Goal: Information Seeking & Learning: Learn about a topic

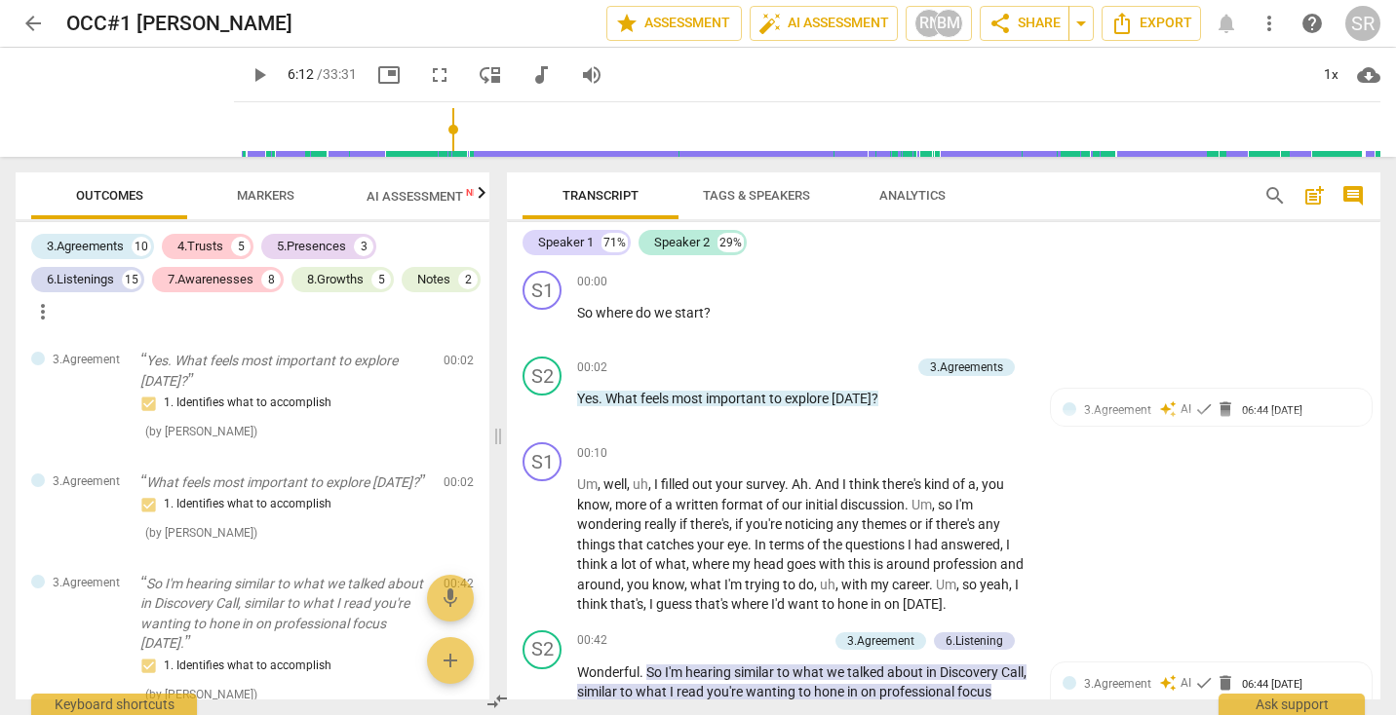
scroll to position [2593, 0]
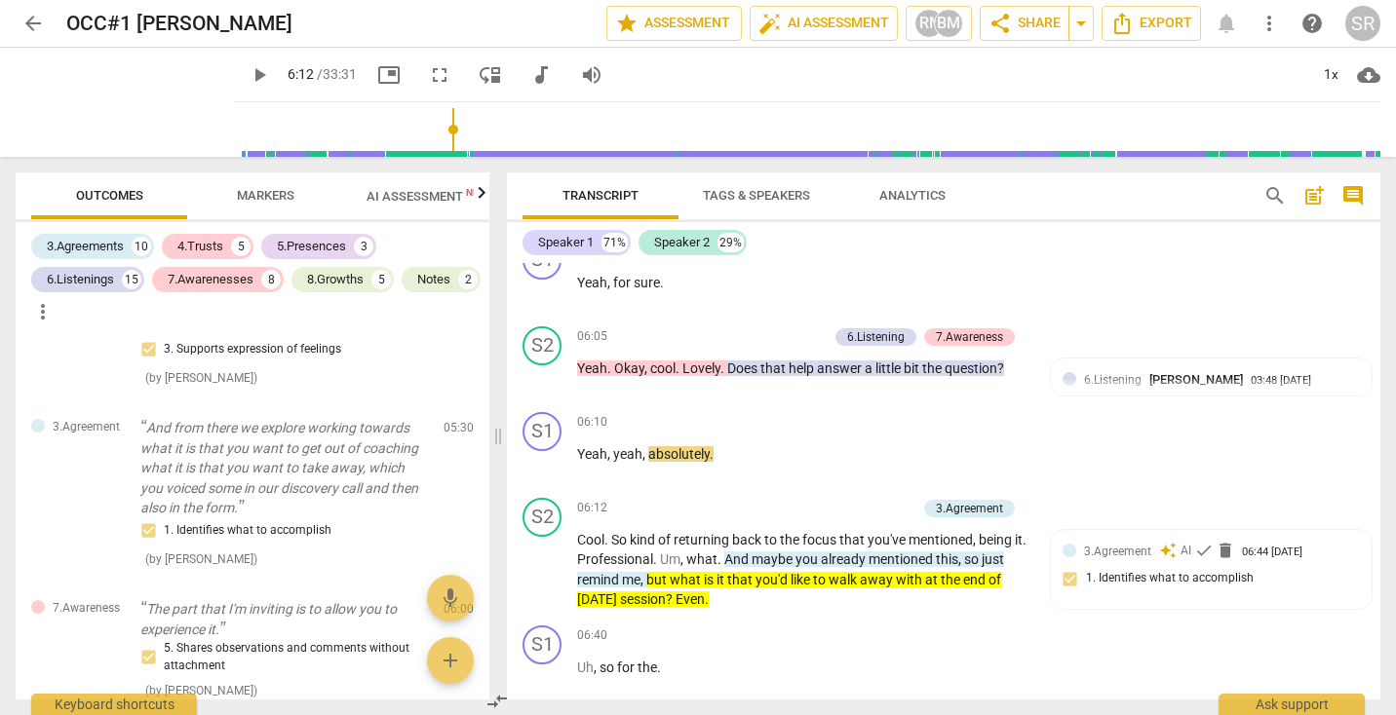
click at [391, 195] on span "AI Assessment New" at bounding box center [426, 196] width 121 height 15
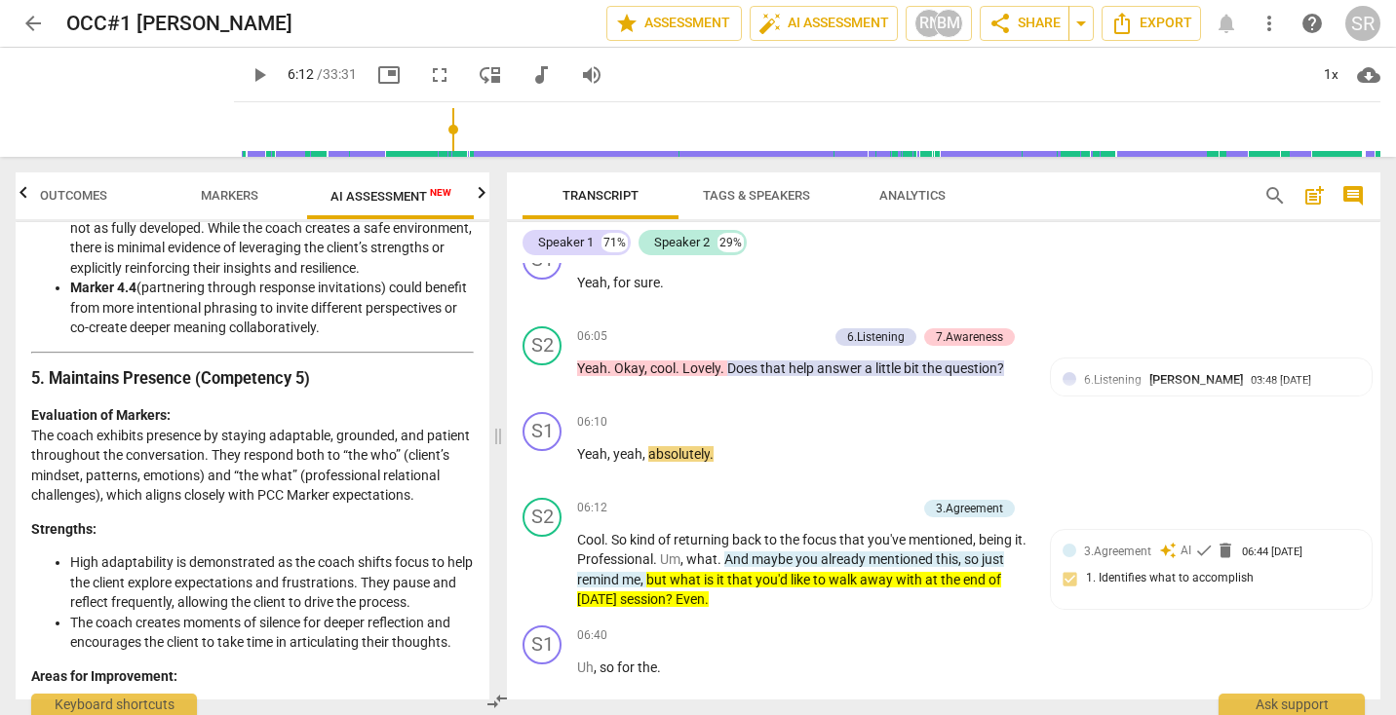
scroll to position [2303, 0]
click at [273, 387] on strong "5. Maintains Presence (Competency 5)" at bounding box center [170, 377] width 279 height 19
click at [187, 191] on span "Markers" at bounding box center [229, 196] width 104 height 26
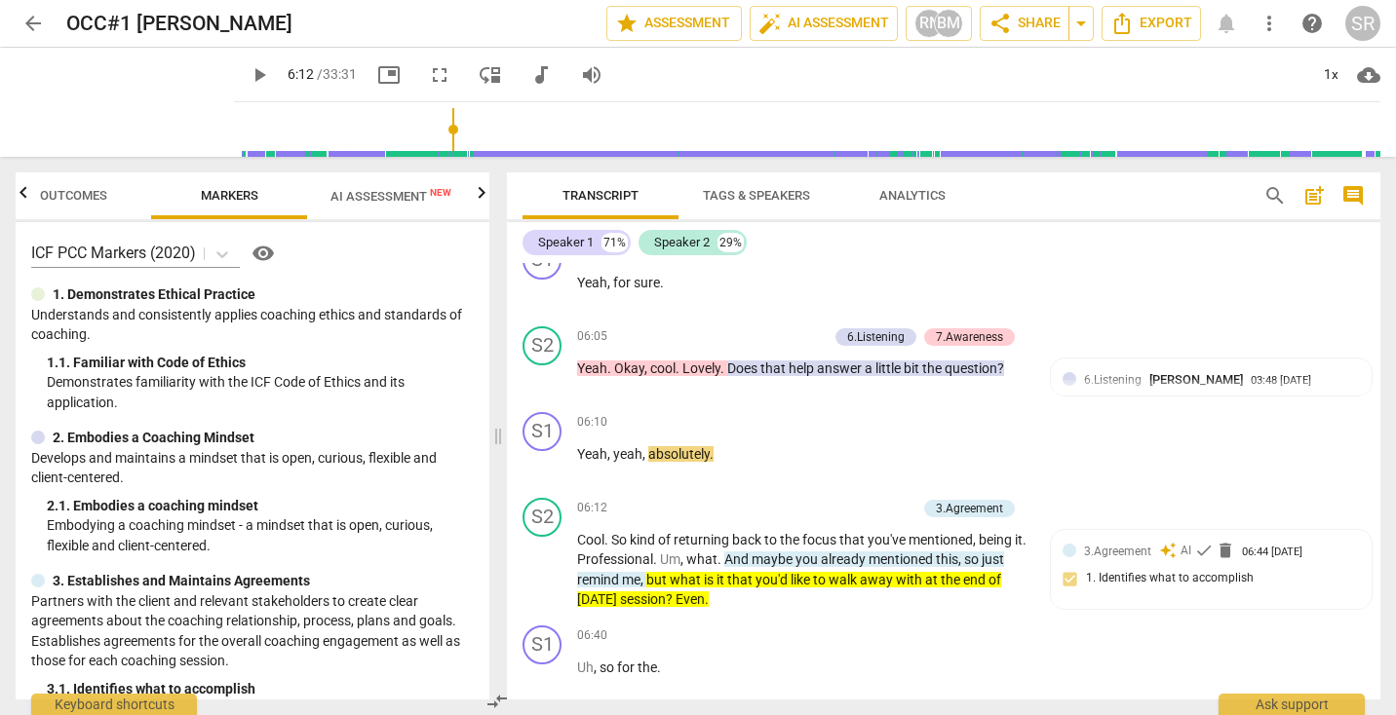
click at [93, 199] on span "Outcomes" at bounding box center [73, 195] width 67 height 15
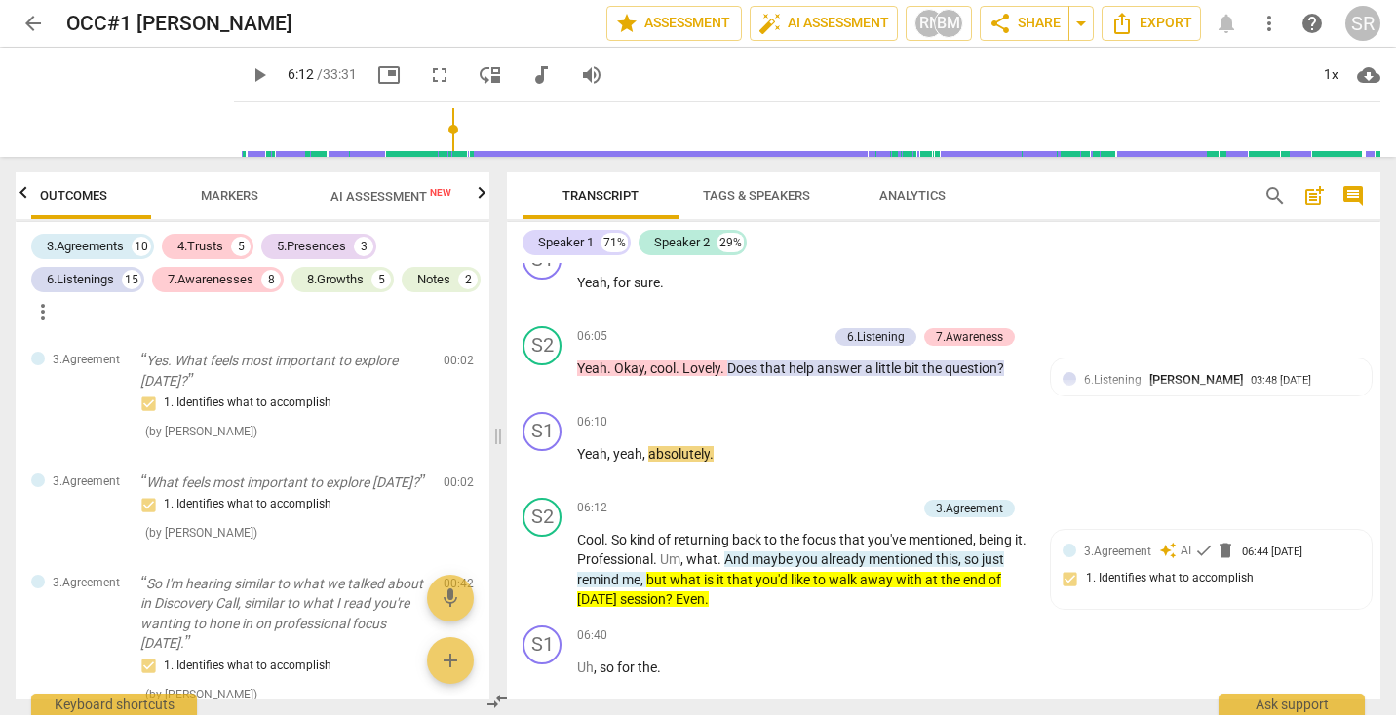
scroll to position [0, 0]
click at [309, 245] on div "5.Presences" at bounding box center [311, 246] width 69 height 19
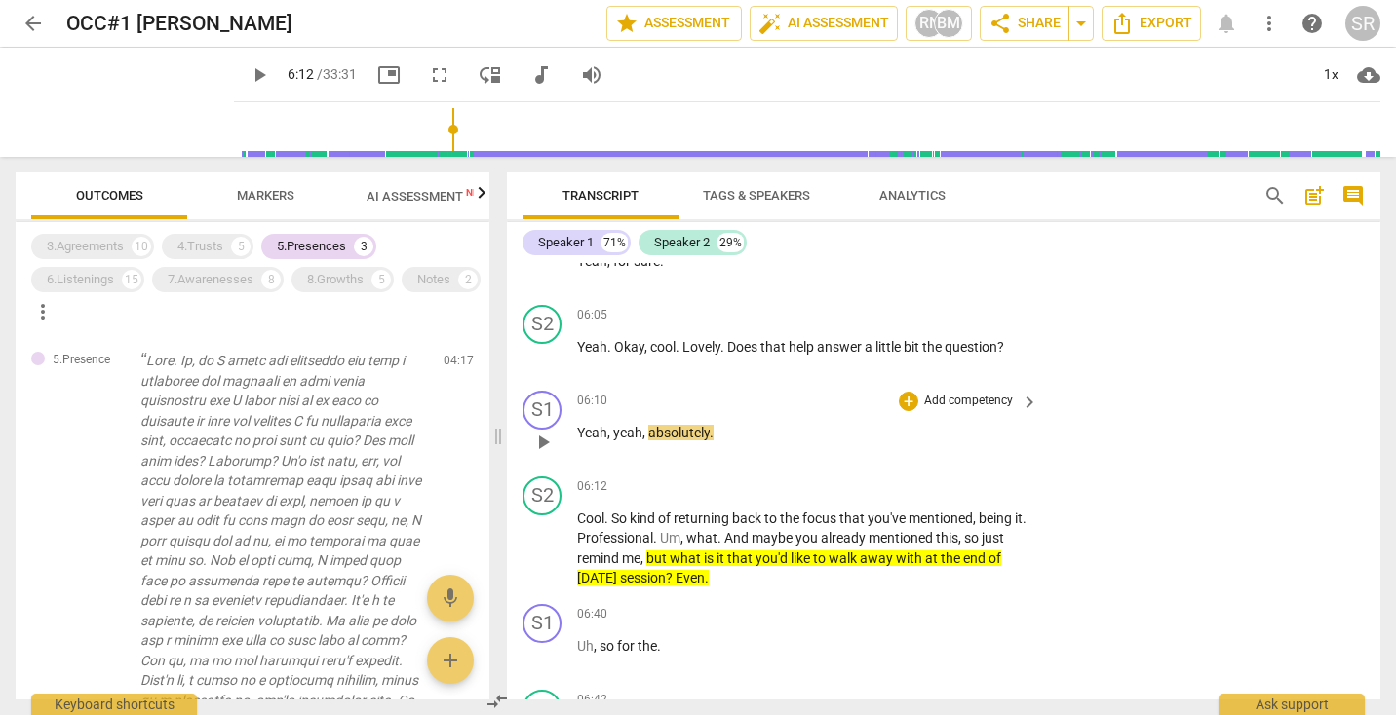
click at [674, 433] on span "absolutely" at bounding box center [678, 433] width 61 height 16
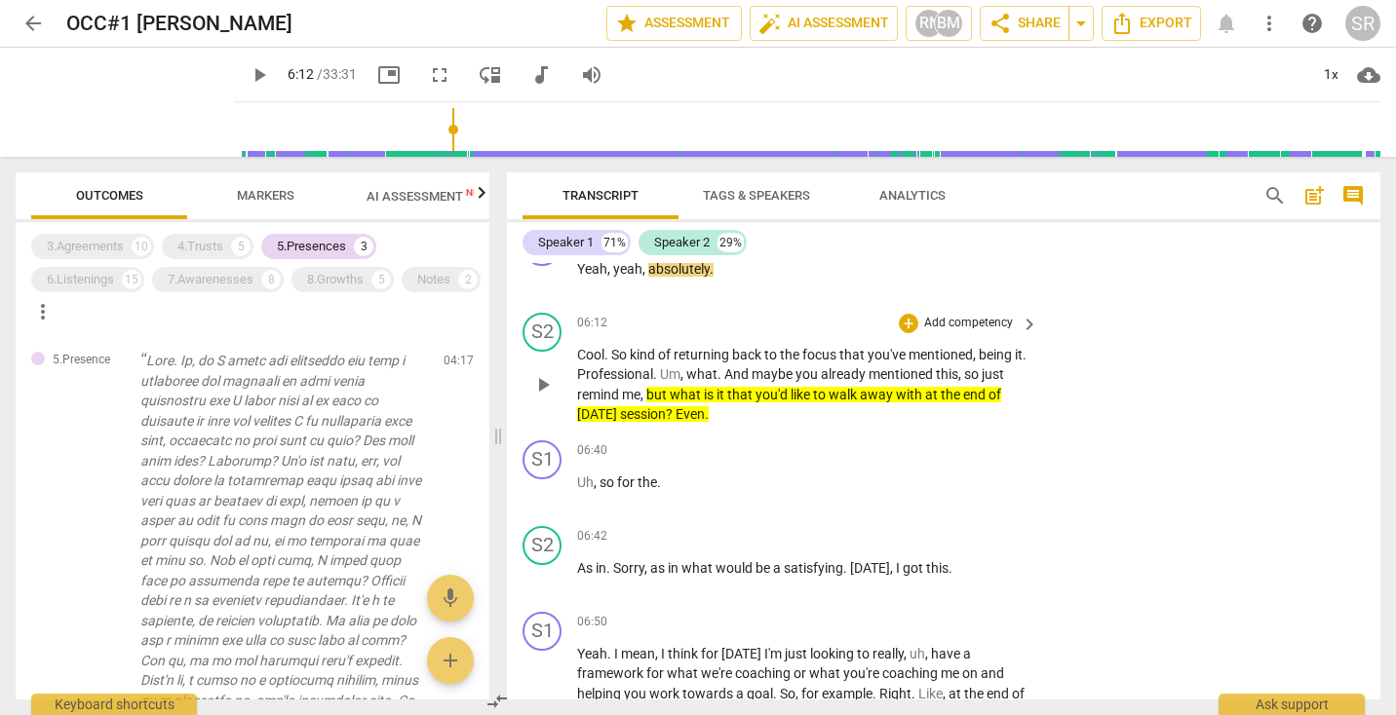
scroll to position [2776, 0]
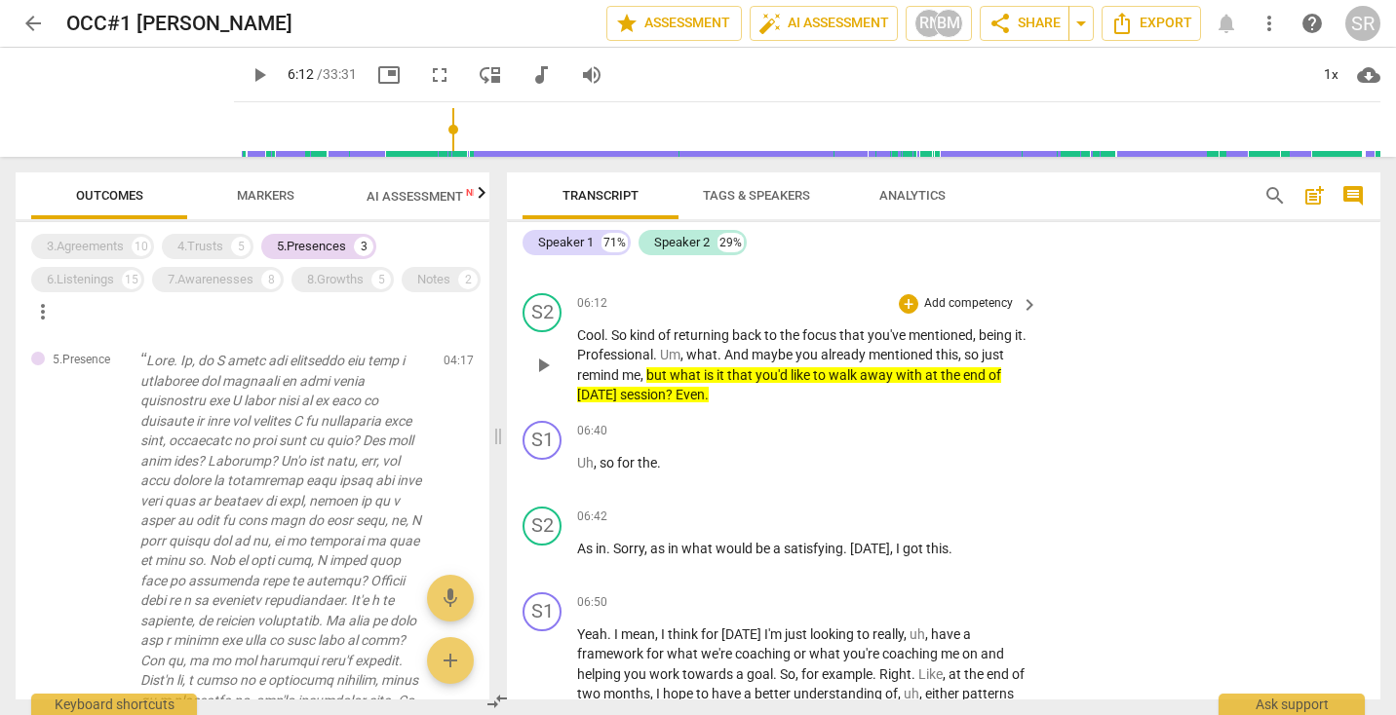
click at [687, 382] on p "Cool . So kind of returning back to the focus that you've mentioned , being it …" at bounding box center [802, 366] width 451 height 80
click at [756, 384] on p "Cool . So kind of returning back to the focus that you've mentioned , being it …" at bounding box center [802, 366] width 451 height 80
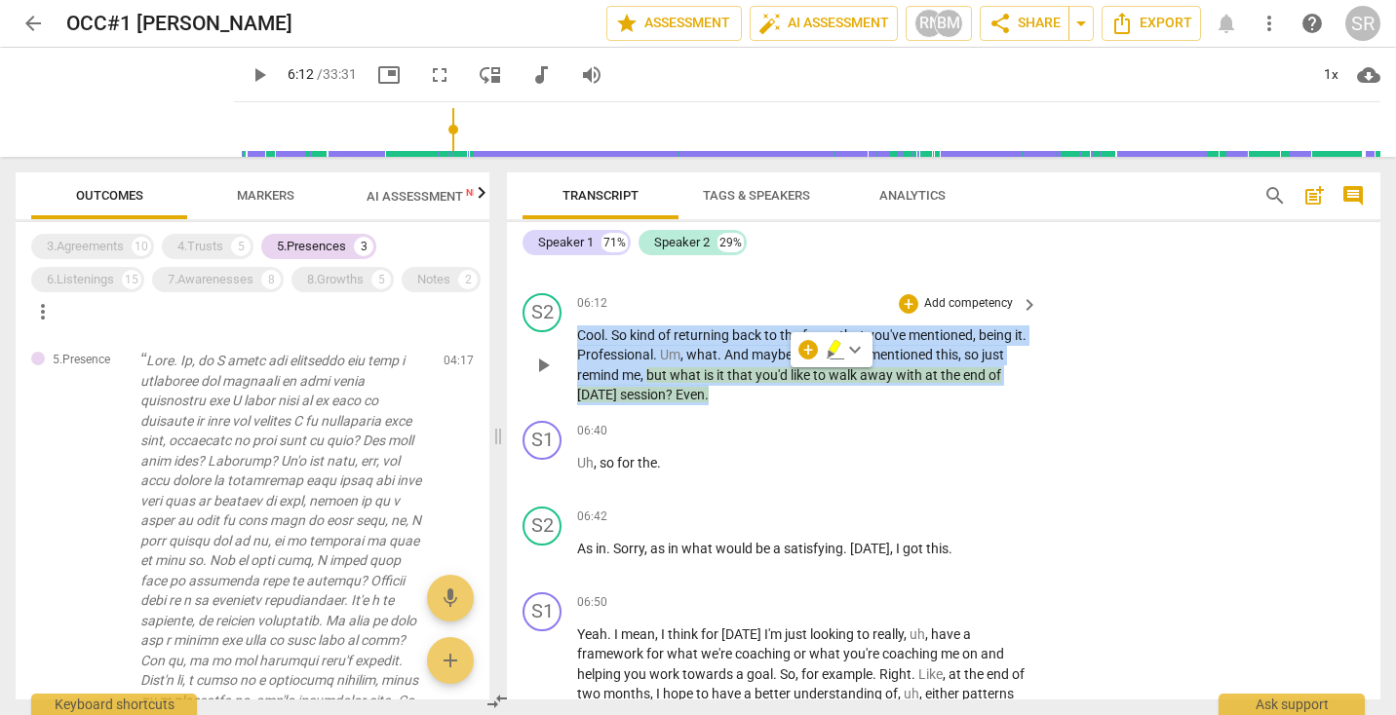
click at [756, 384] on p "Cool . So kind of returning back to the focus that you've mentioned , being it …" at bounding box center [802, 366] width 451 height 80
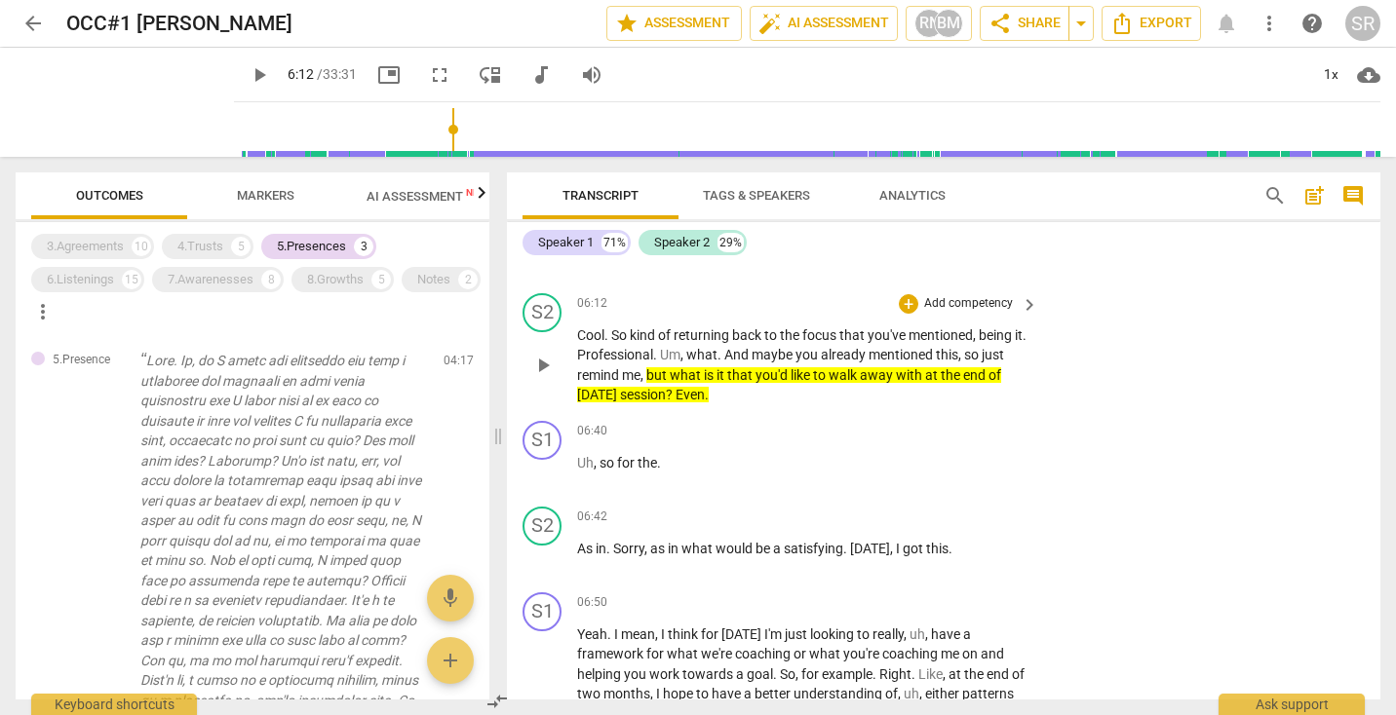
click at [726, 398] on p "Cool . So kind of returning back to the focus that you've mentioned , being it …" at bounding box center [802, 366] width 451 height 80
click at [666, 393] on span "session" at bounding box center [643, 395] width 46 height 16
click at [542, 361] on span "play_arrow" at bounding box center [542, 365] width 23 height 23
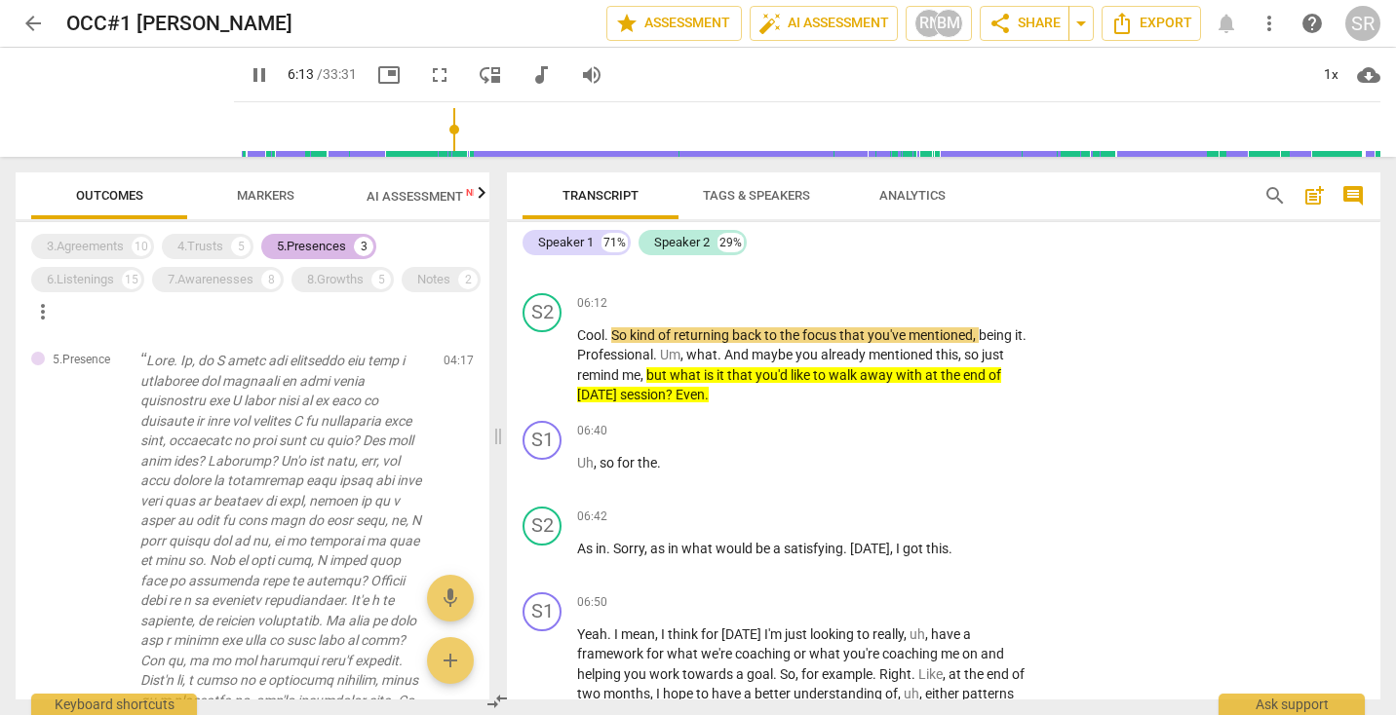
click at [311, 253] on div "5.Presences" at bounding box center [311, 246] width 69 height 19
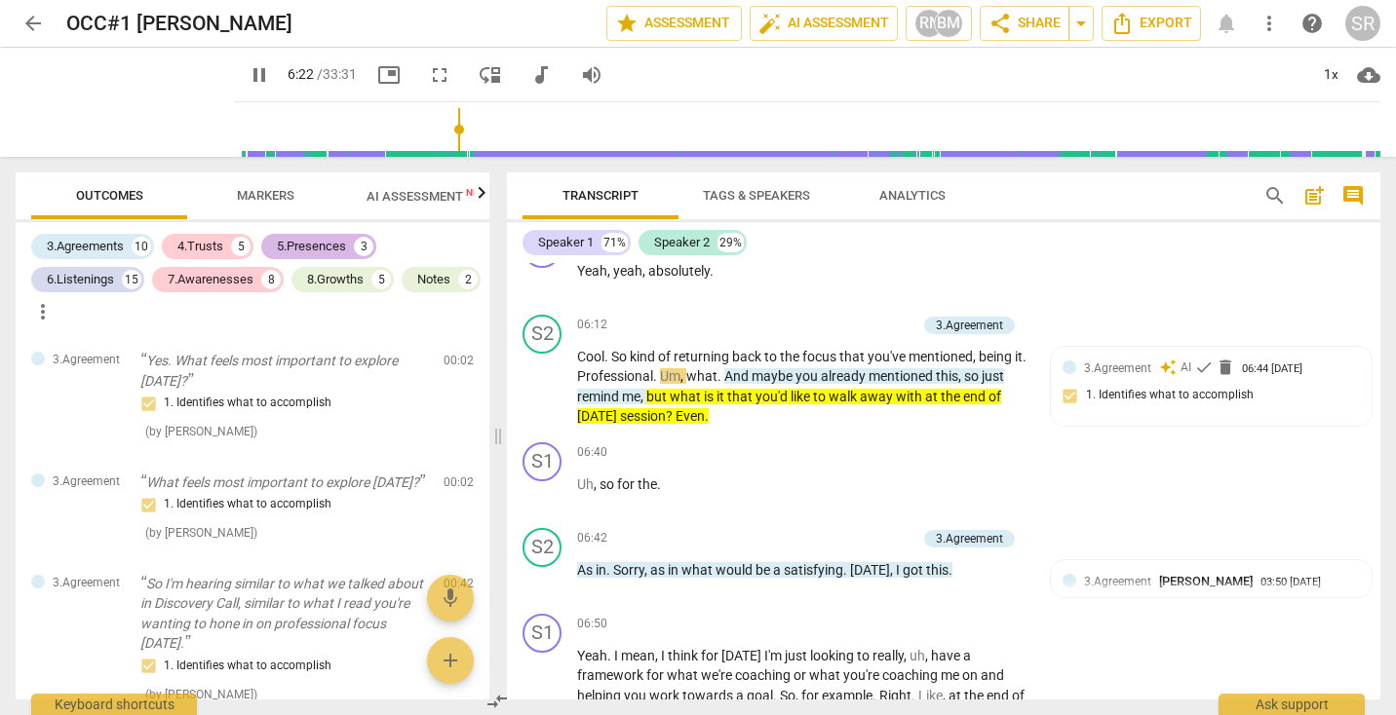
click at [320, 249] on div "5.Presences" at bounding box center [311, 246] width 69 height 19
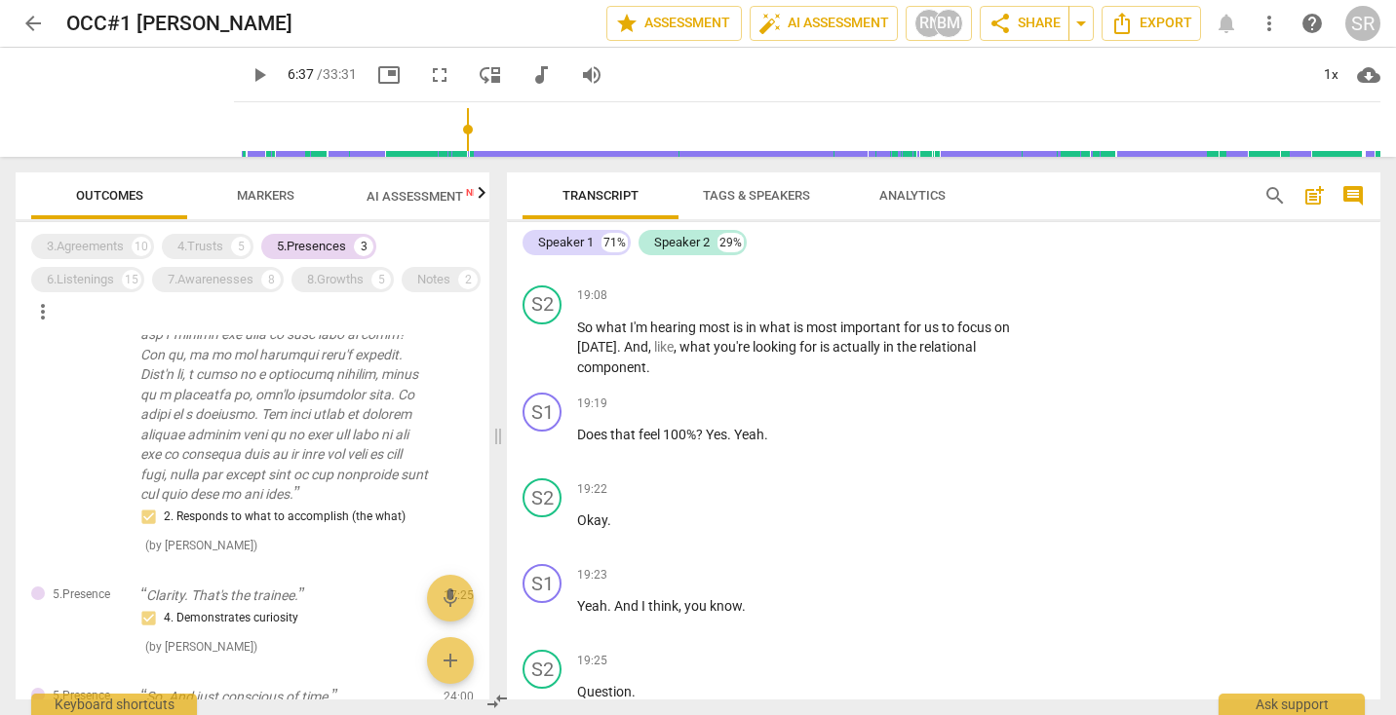
scroll to position [7032, 0]
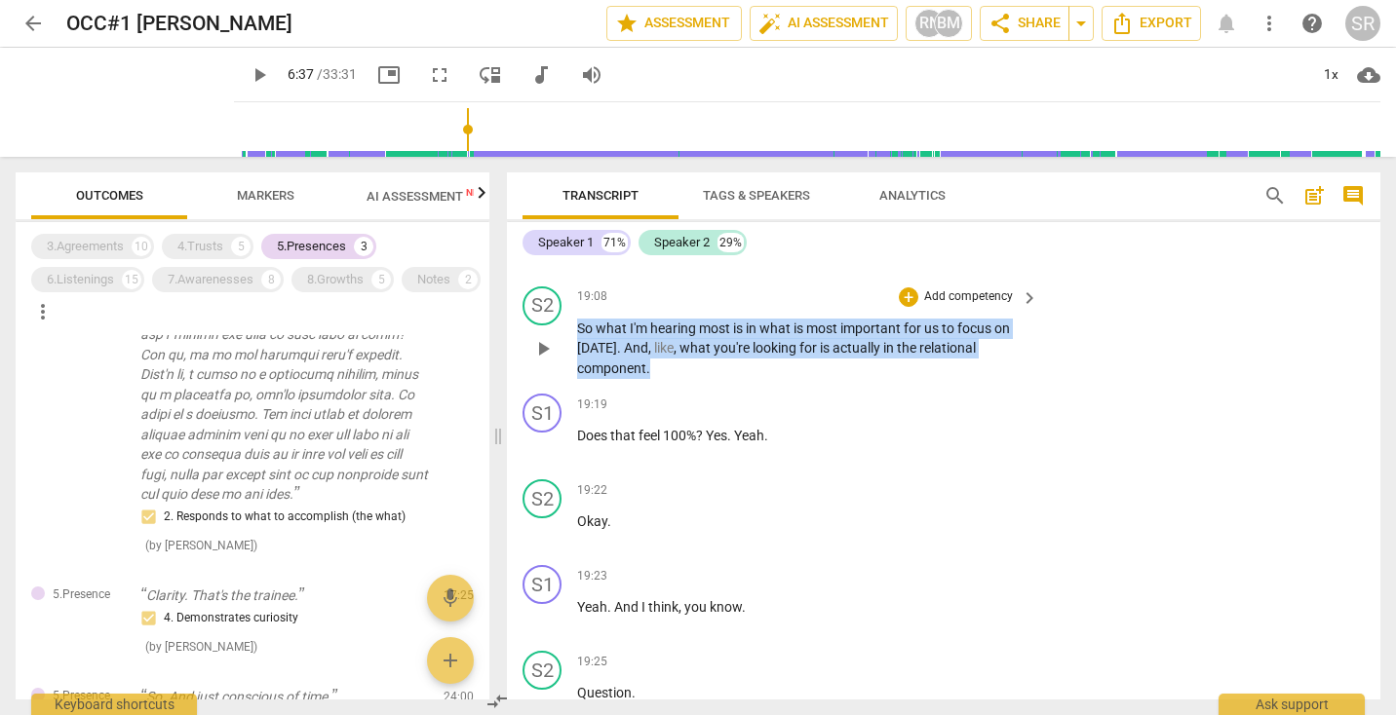
drag, startPoint x: 663, startPoint y: 395, endPoint x: 517, endPoint y: 352, distance: 152.4
click at [517, 352] on div "S2 play_arrow pause 19:08 + Add competency keyboard_arrow_right So what I'm hea…" at bounding box center [943, 333] width 873 height 108
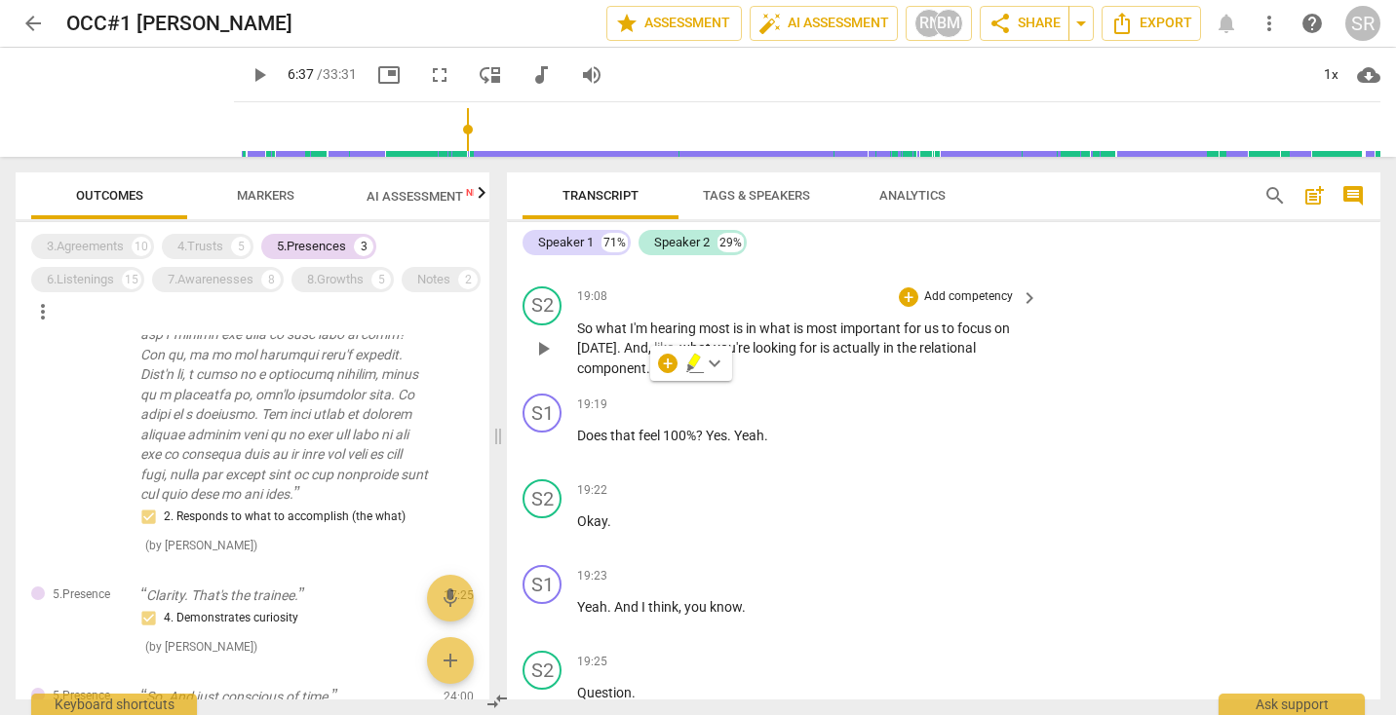
click at [735, 387] on div "S2 play_arrow pause 19:08 + Add competency keyboard_arrow_right So what I'm hea…" at bounding box center [943, 333] width 873 height 108
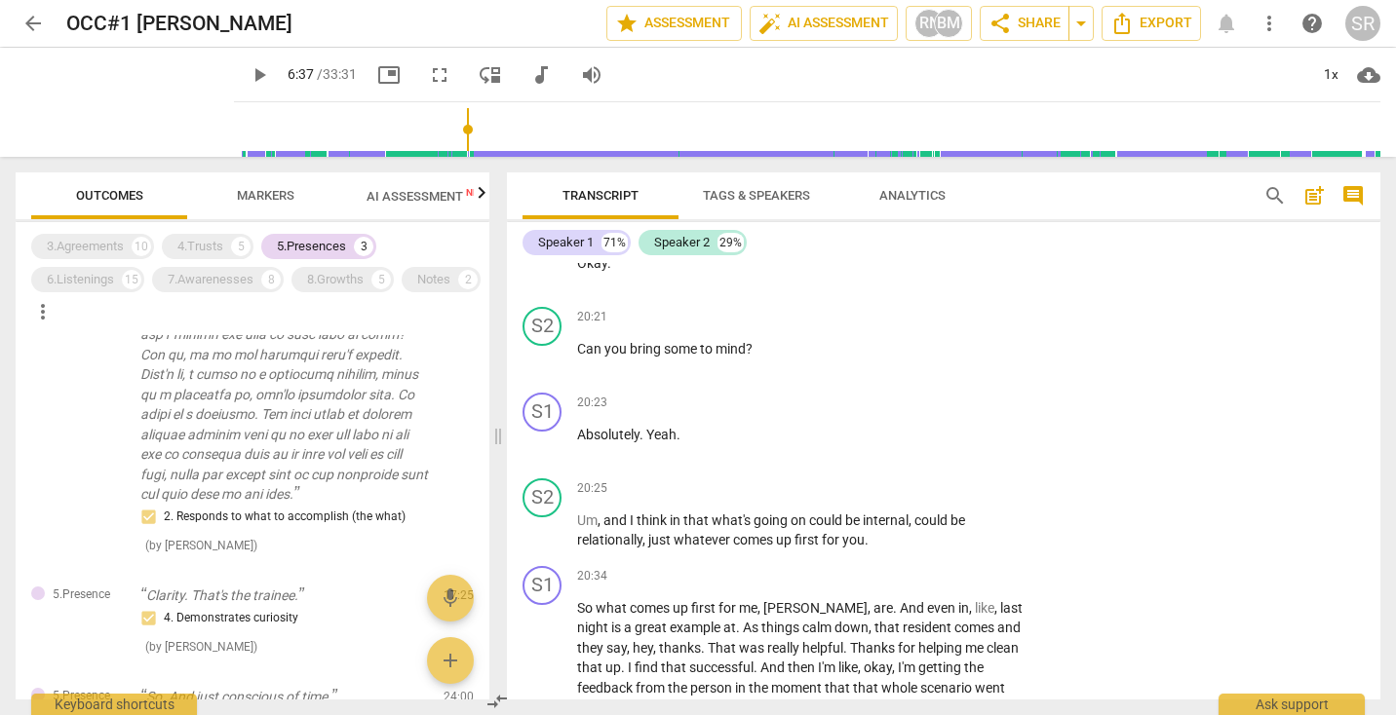
scroll to position [8128, 0]
click at [647, 527] on span "think" at bounding box center [652, 520] width 33 height 16
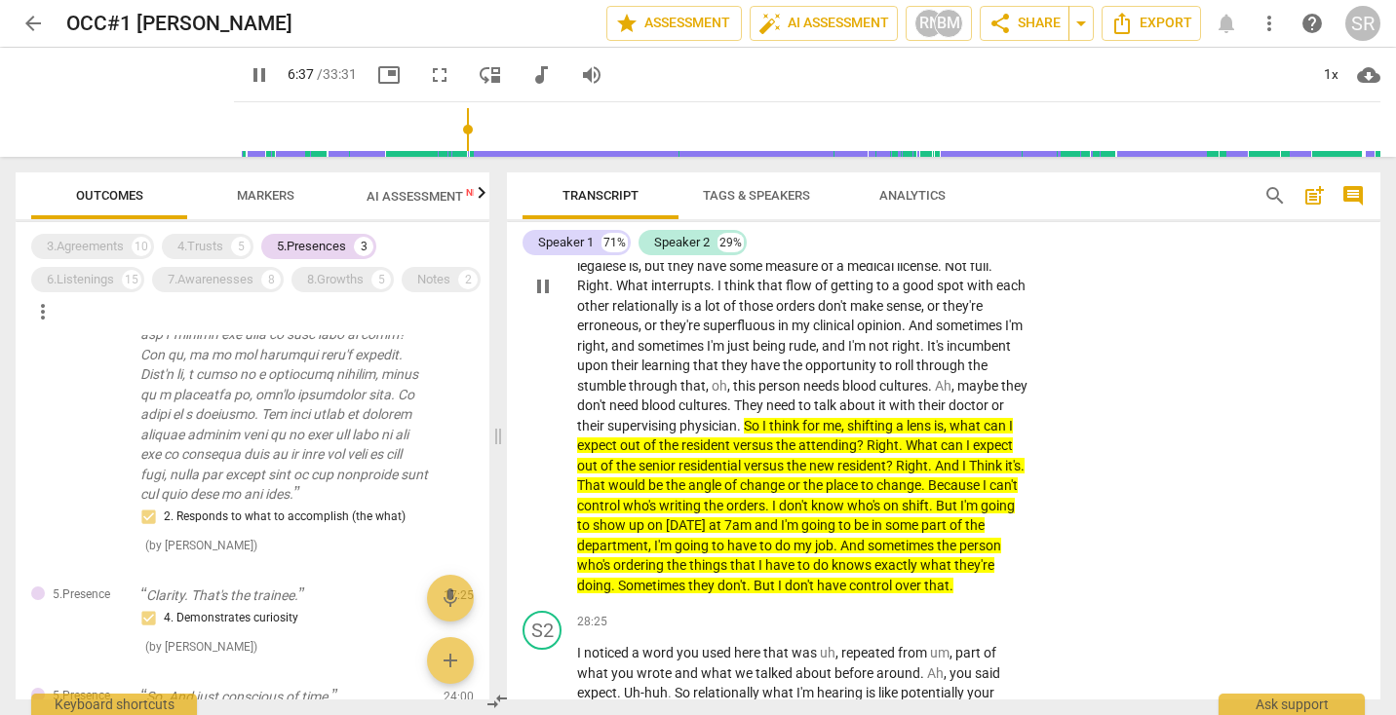
scroll to position [10894, 0]
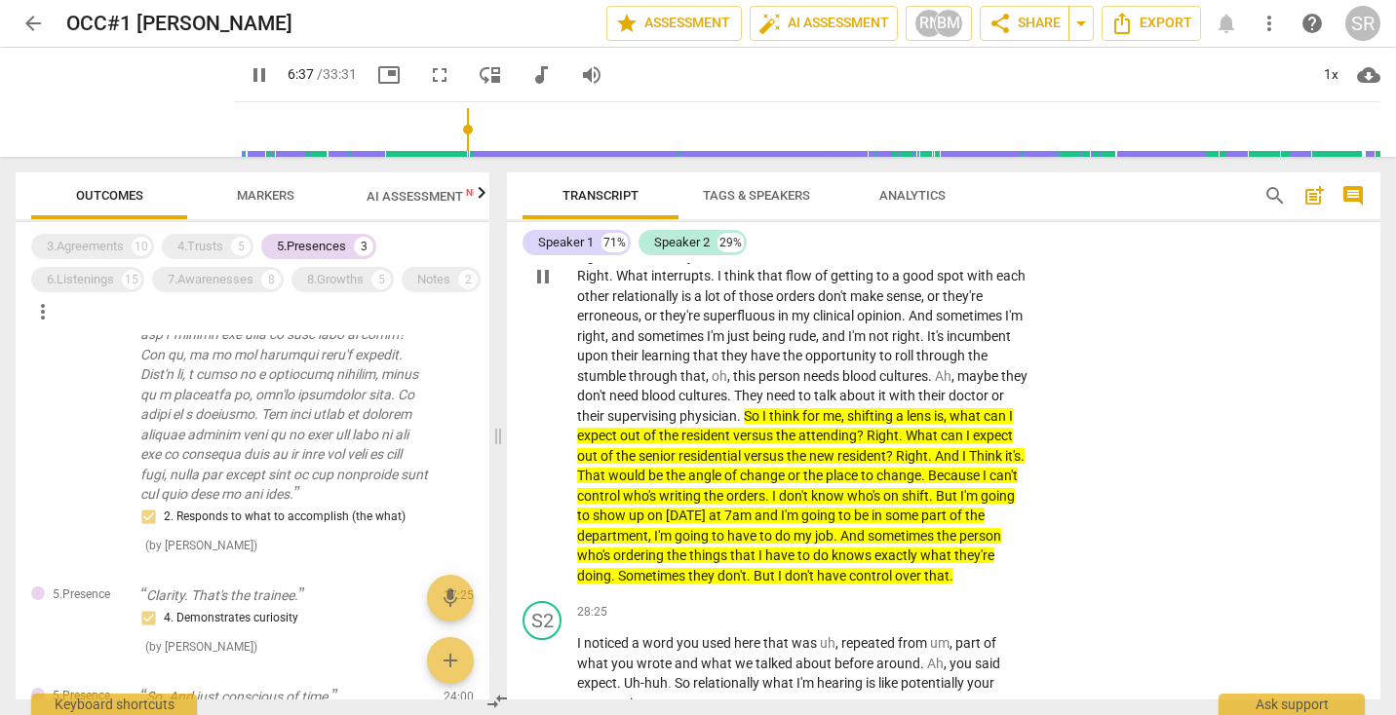
click at [648, 483] on span "would" at bounding box center [628, 476] width 40 height 16
click at [678, 464] on span "senior" at bounding box center [658, 456] width 40 height 16
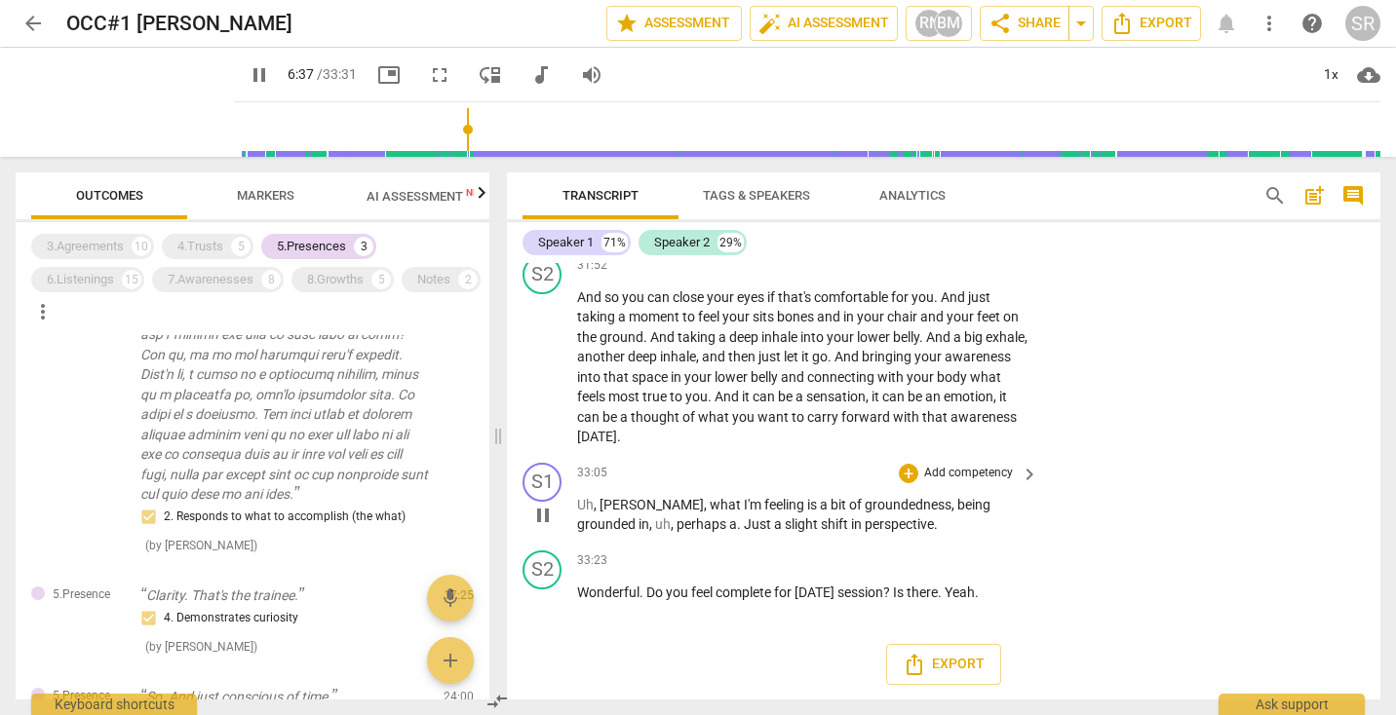
scroll to position [12526, 0]
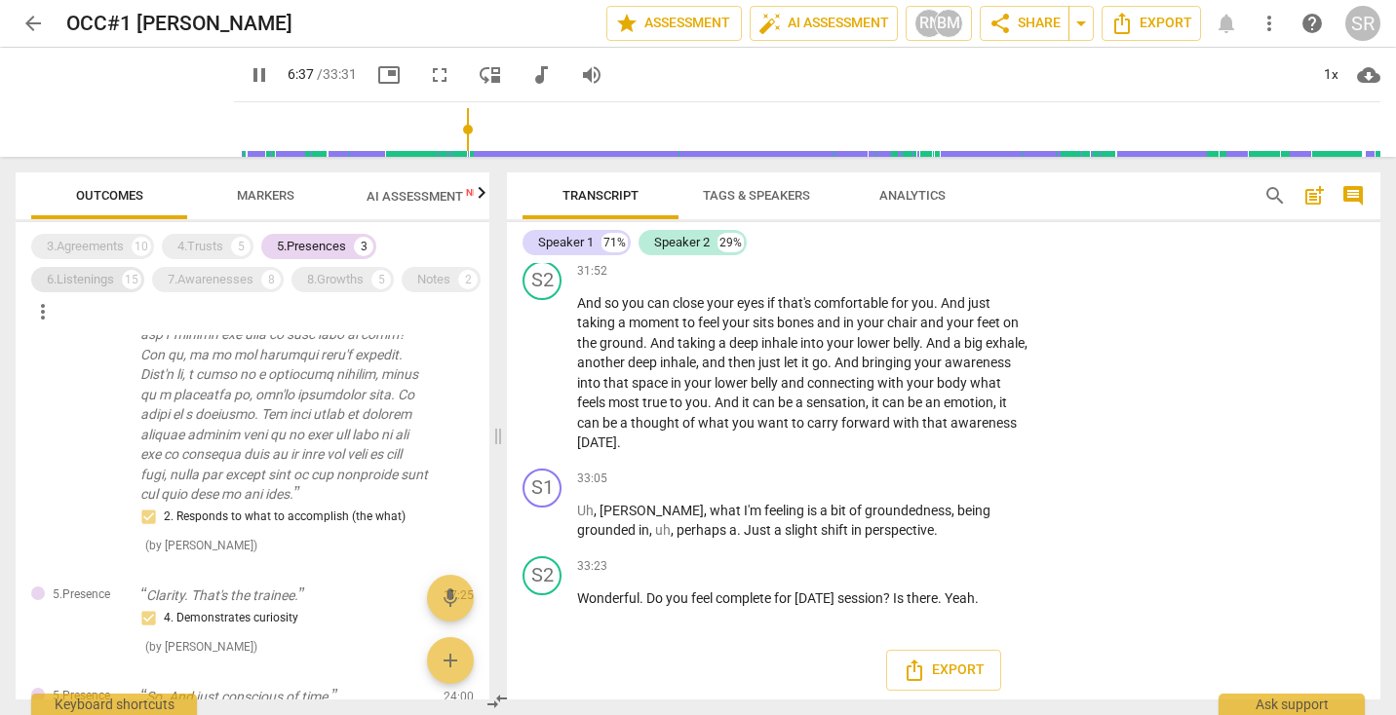
click at [112, 279] on div "6.Listenings" at bounding box center [80, 279] width 67 height 19
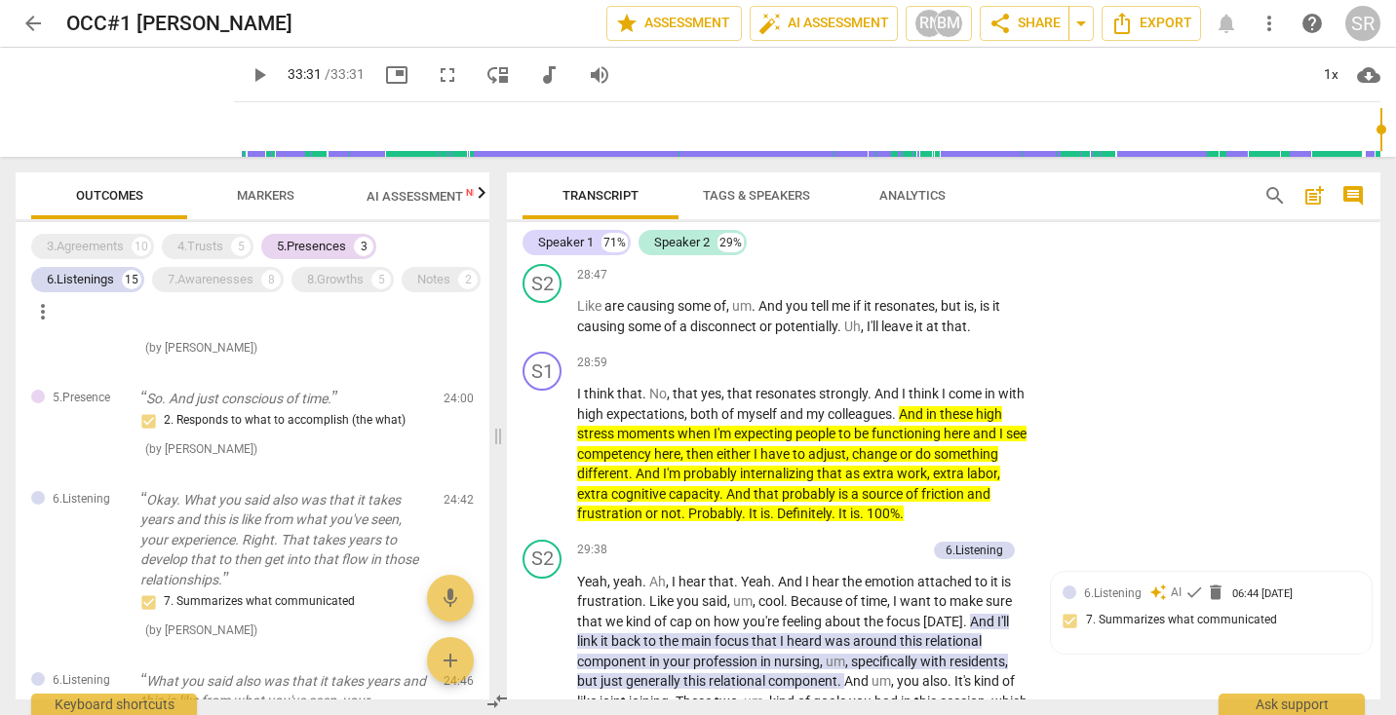
scroll to position [11490, 0]
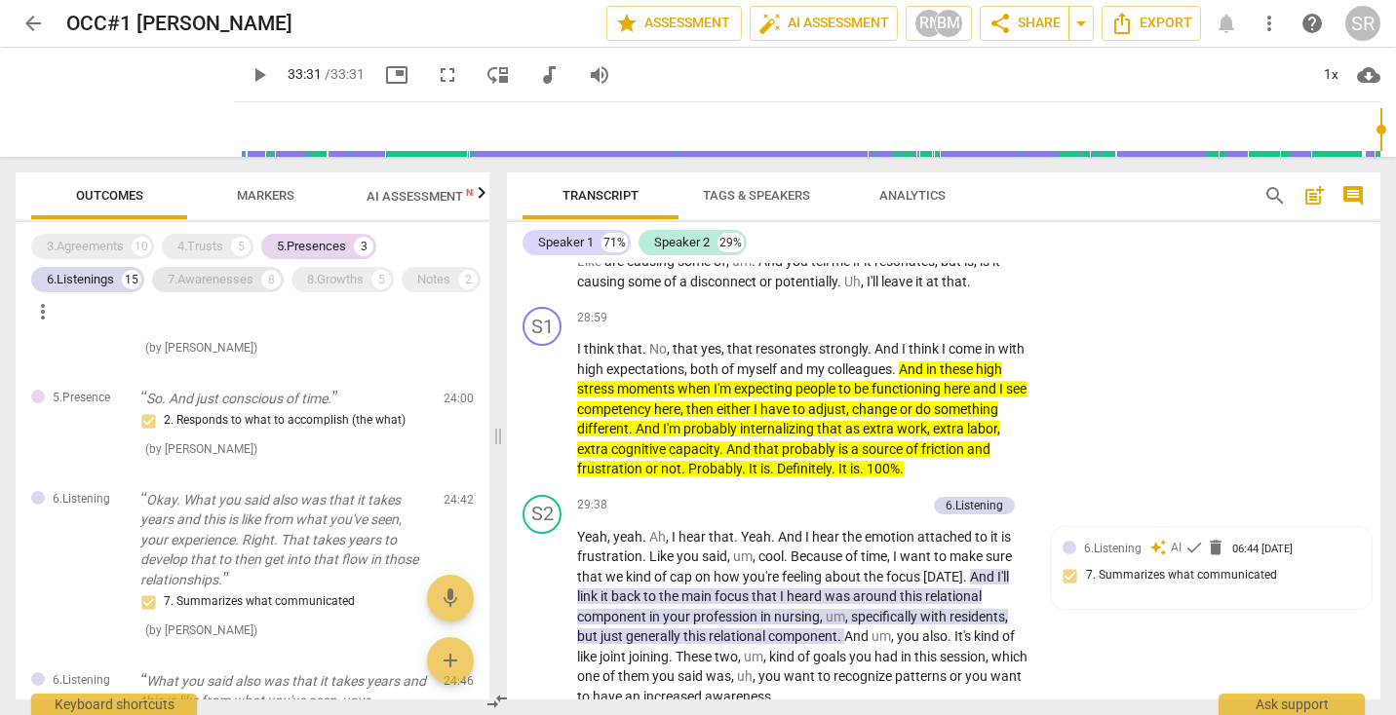
click at [183, 281] on div "7.Awarenesses" at bounding box center [211, 279] width 86 height 19
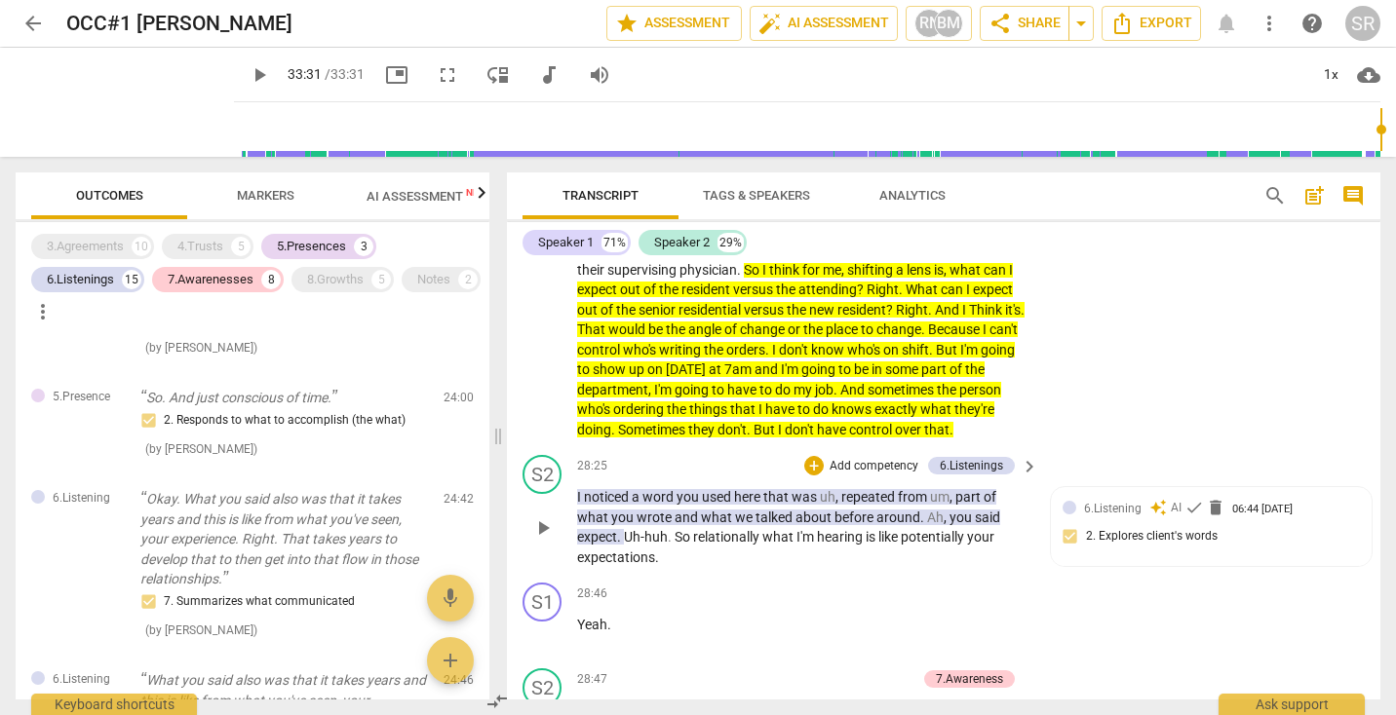
scroll to position [11041, 0]
drag, startPoint x: 629, startPoint y: 478, endPoint x: 843, endPoint y: 428, distance: 220.1
click at [843, 428] on div "S1 play_arrow pause 25:46 + Add competency keyboard_arrow_right Yeah , Well , I…" at bounding box center [943, 114] width 873 height 668
drag, startPoint x: 864, startPoint y: 364, endPoint x: 873, endPoint y: 375, distance: 15.2
click at [873, 376] on p "Yeah , Well , I think there's . Yes . Honestly , uh , [PERSON_NAME] , I think t…" at bounding box center [802, 130] width 451 height 620
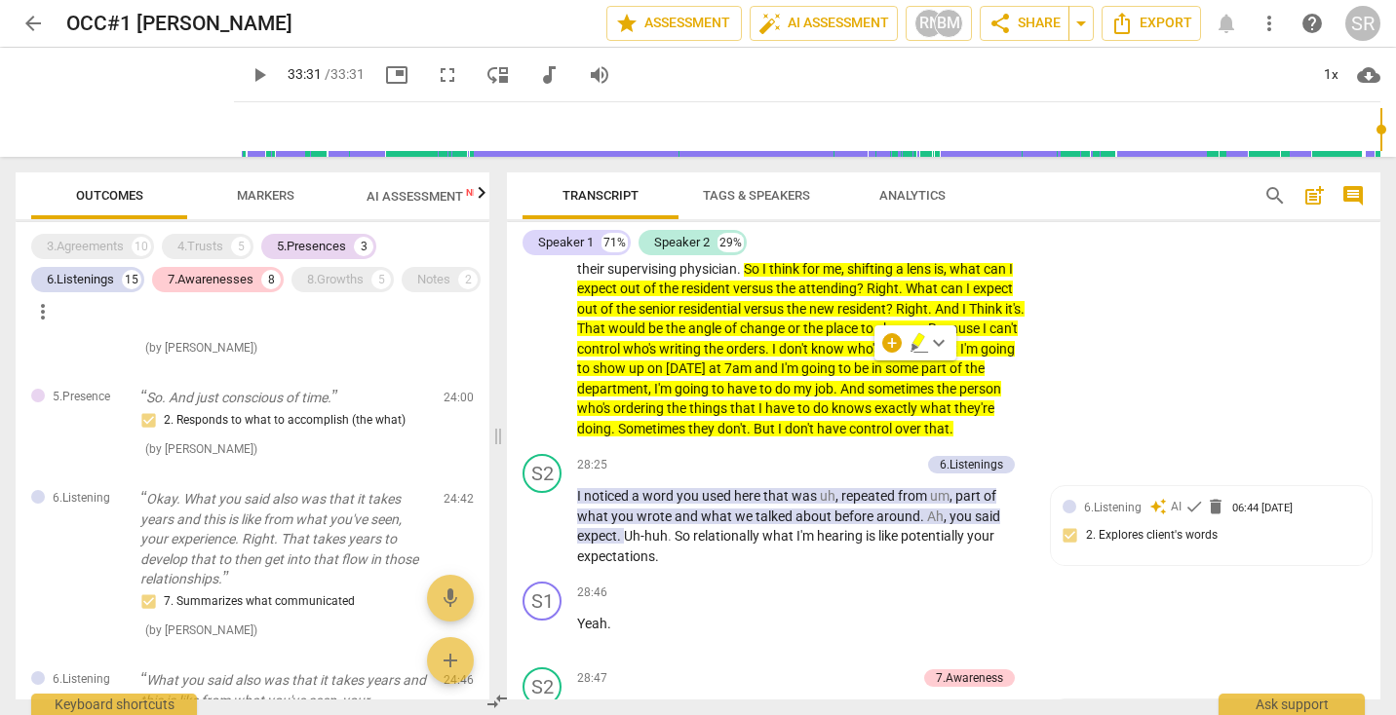
click at [758, 416] on span "that" at bounding box center [744, 409] width 28 height 16
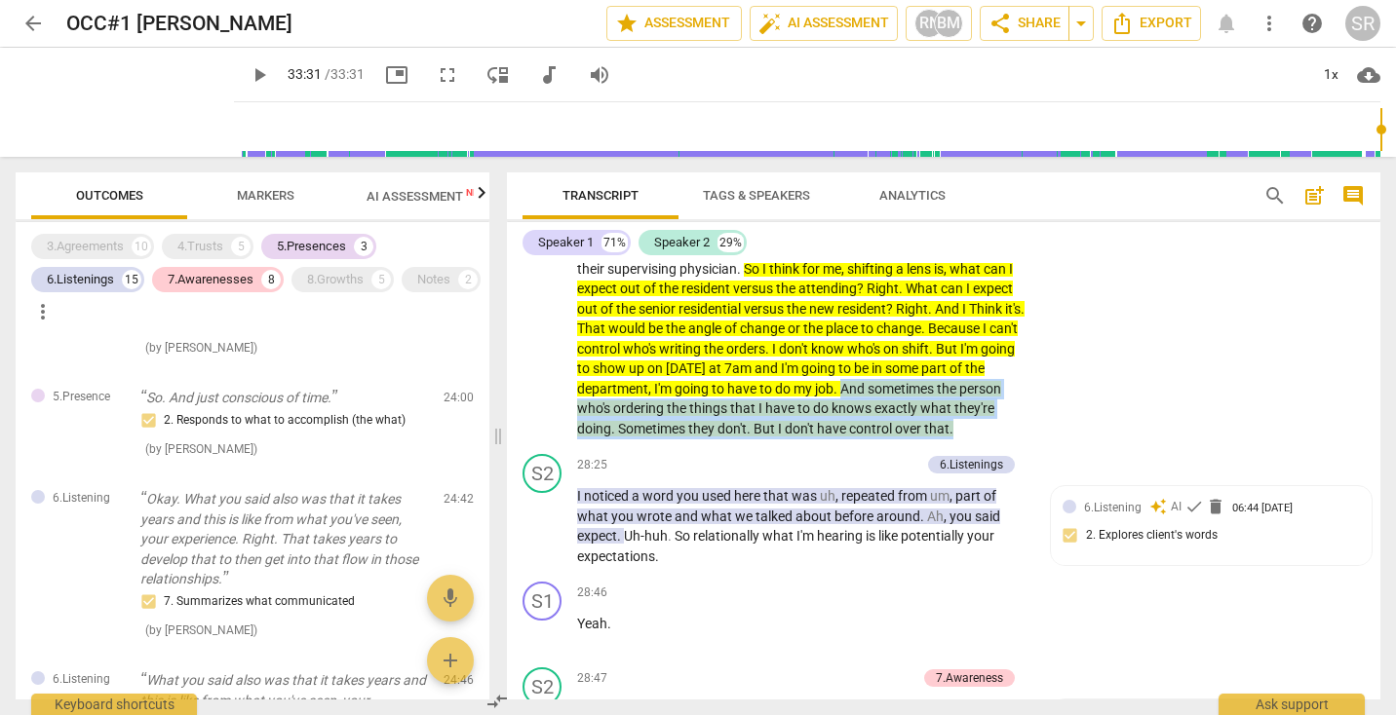
drag, startPoint x: 960, startPoint y: 406, endPoint x: 715, endPoint y: 466, distance: 251.8
click at [715, 440] on p "Yeah , Well , I think there's . Yes . Honestly , uh , [PERSON_NAME] , I think t…" at bounding box center [802, 130] width 451 height 620
copy p "And sometimes the person who's ordering the things that I have to do knows exac…"
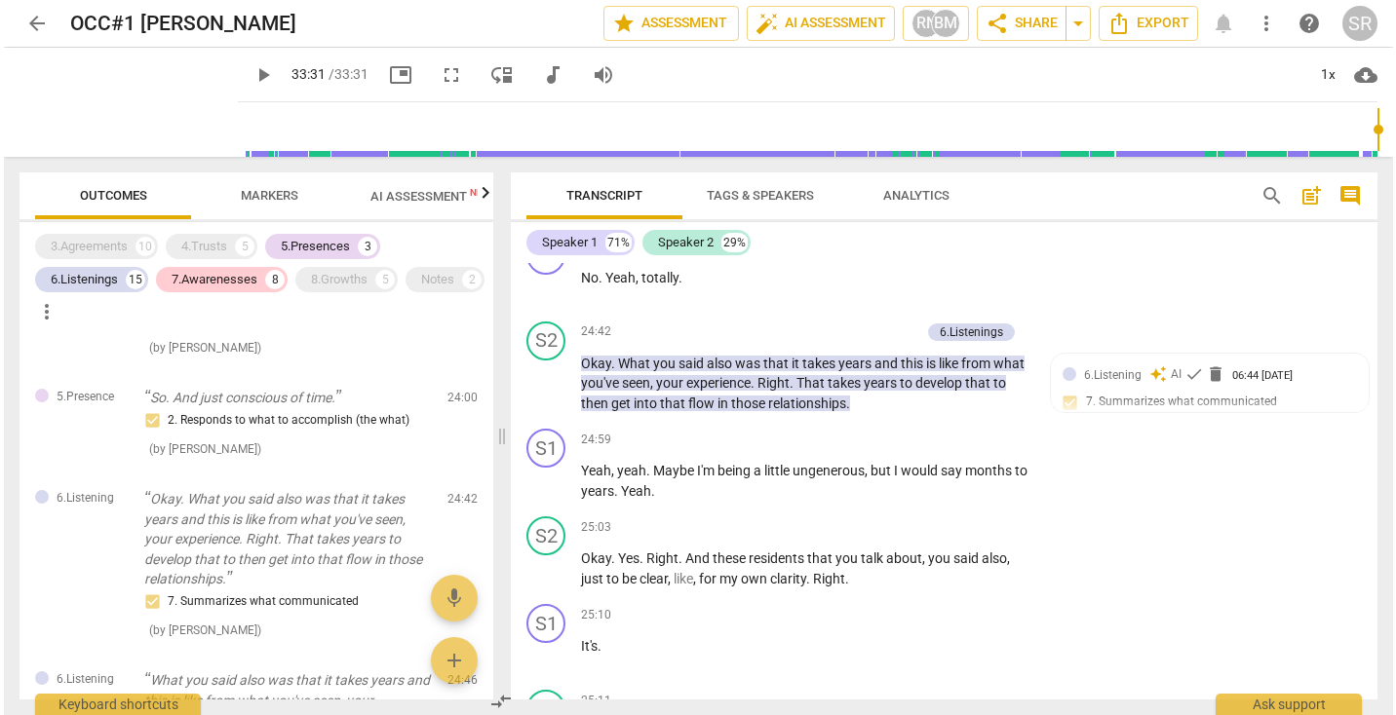
scroll to position [9900, 0]
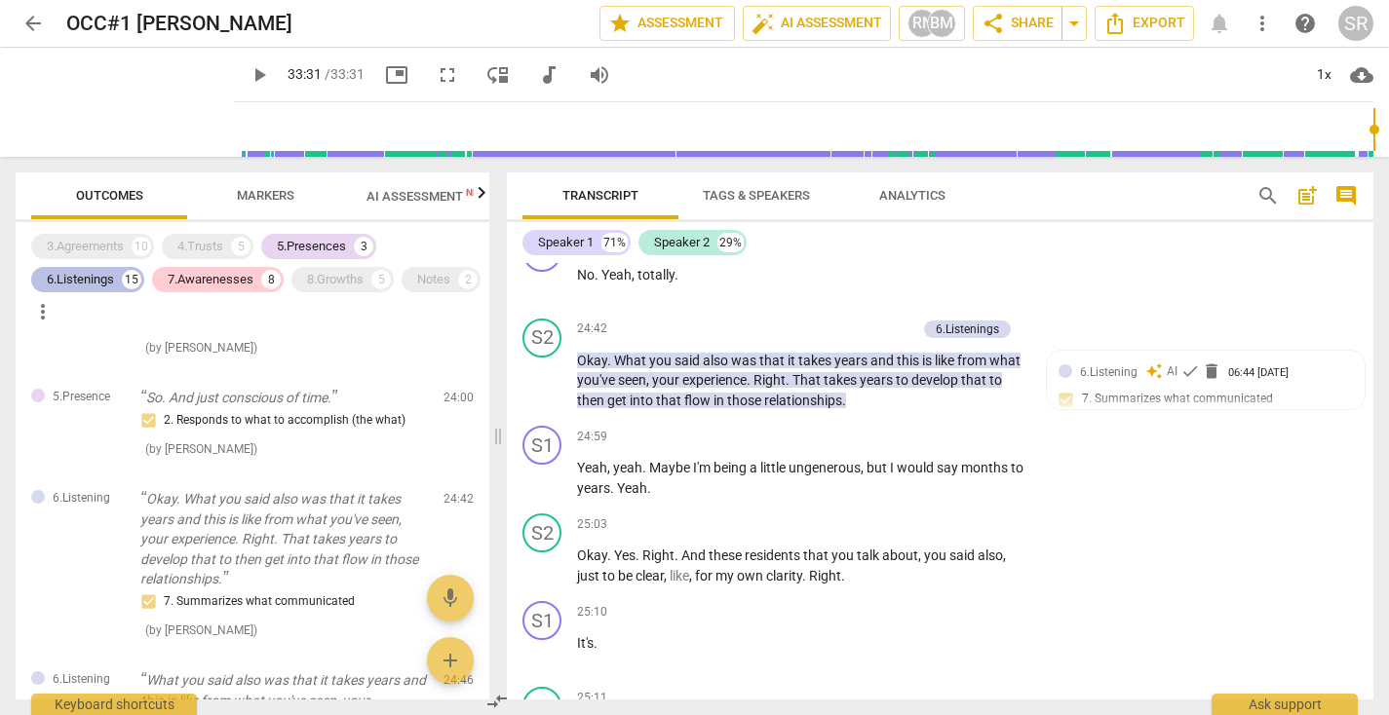
click at [80, 285] on div "6.Listenings" at bounding box center [80, 279] width 67 height 19
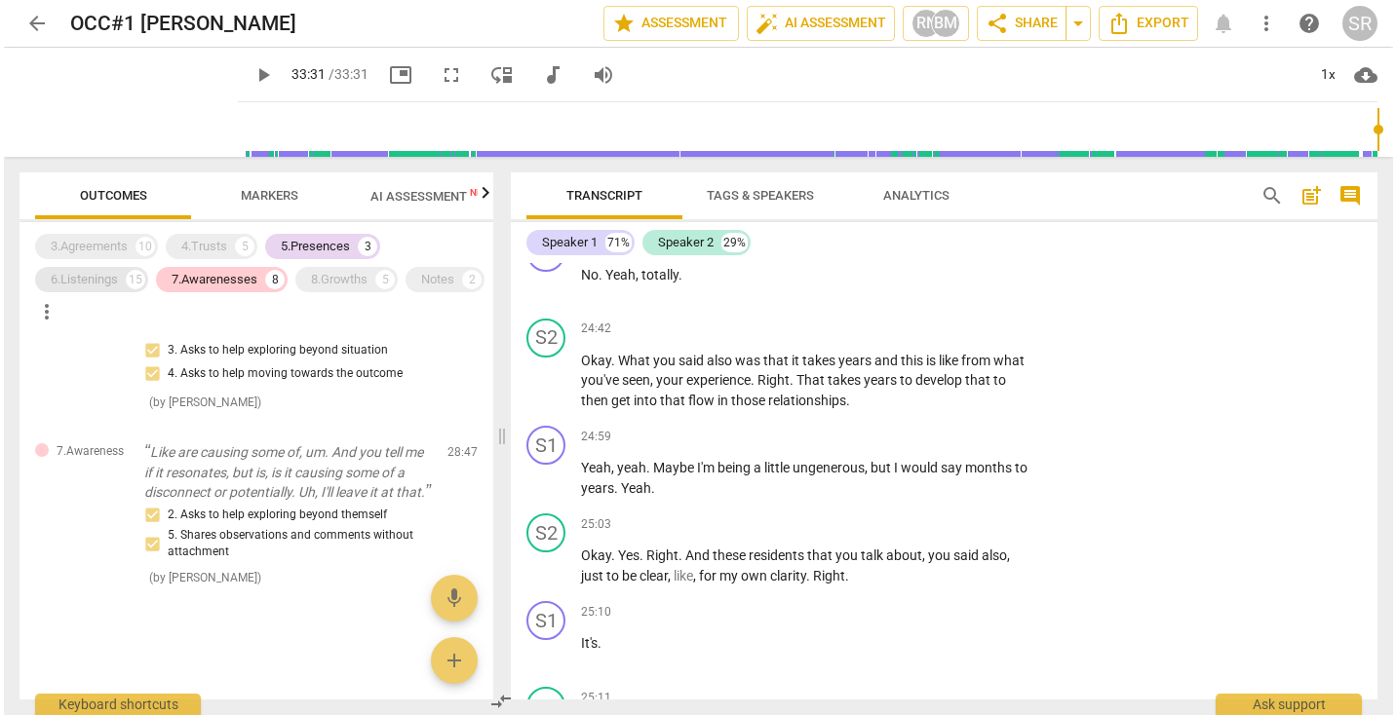
scroll to position [1397, 0]
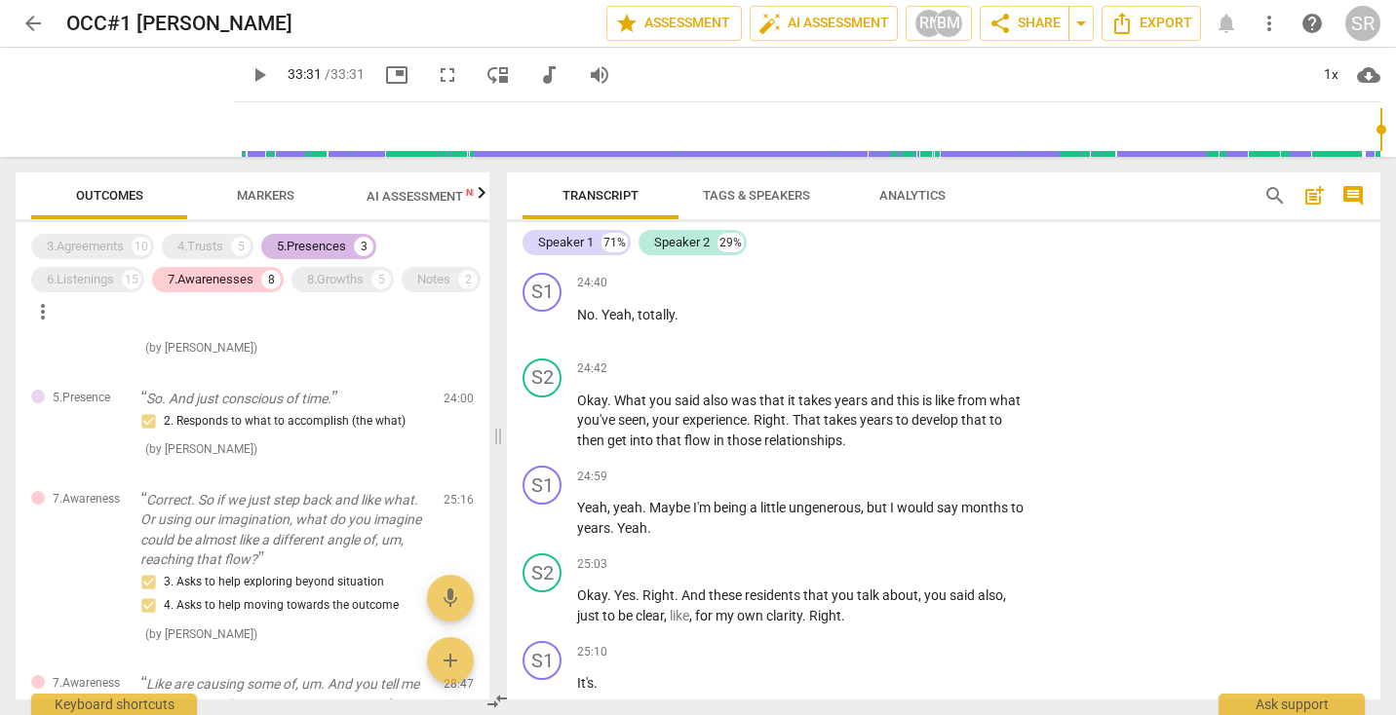
click at [344, 240] on div "5.Presences" at bounding box center [311, 246] width 69 height 19
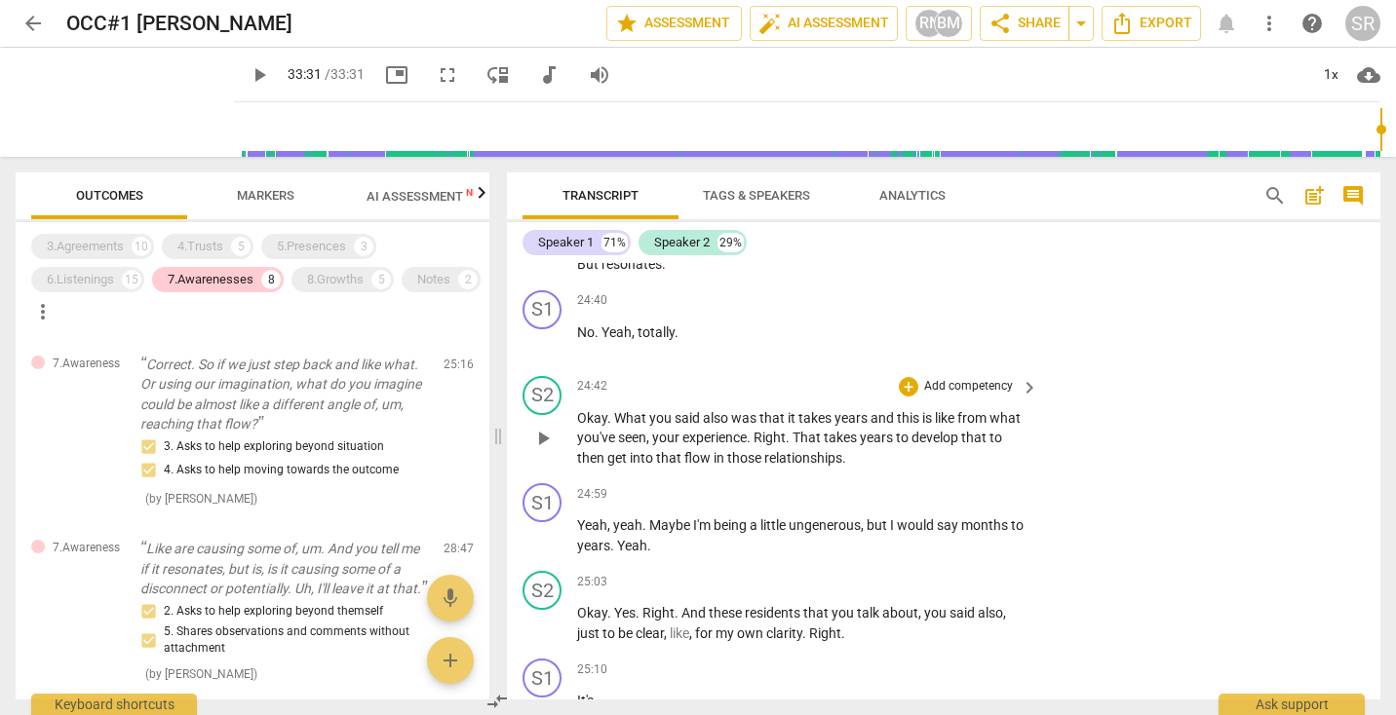
scroll to position [9803, 0]
click at [307, 390] on p "Correct. So if we just step back and like what. Or using our imagination, what …" at bounding box center [284, 395] width 288 height 80
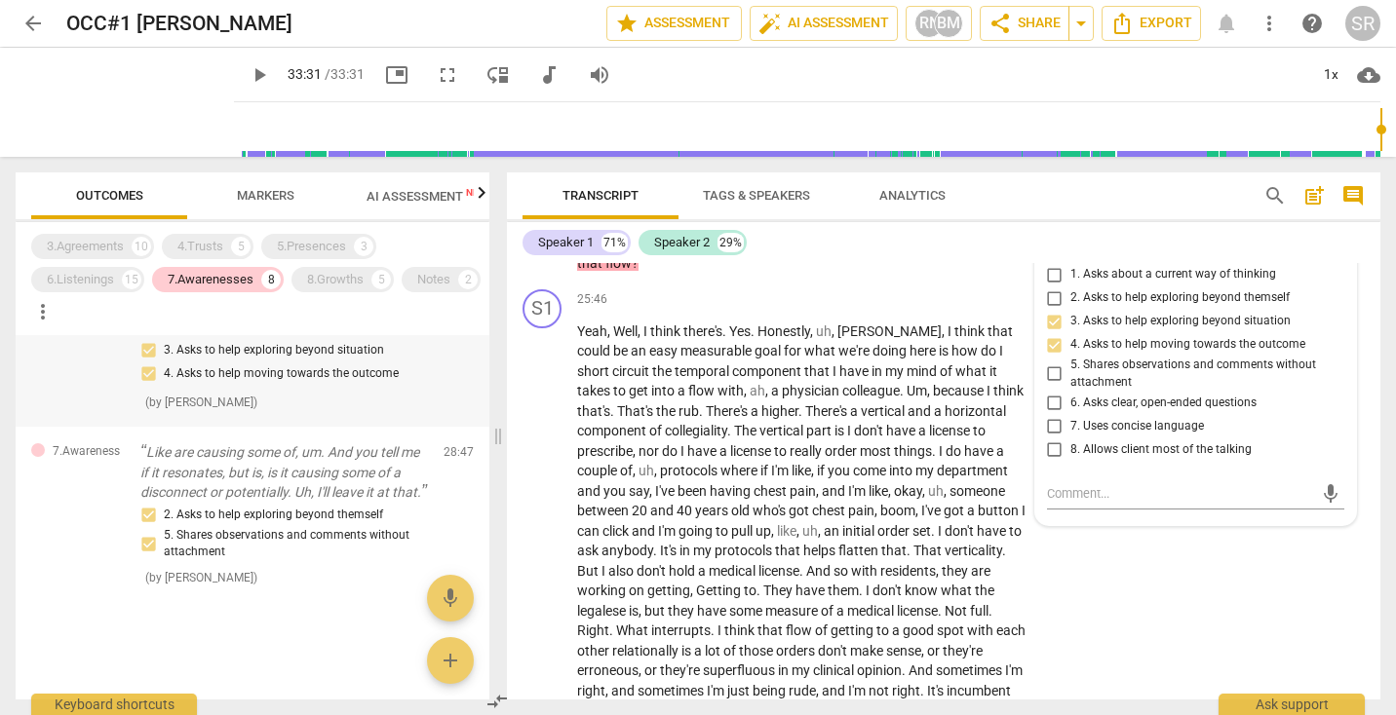
scroll to position [907, 0]
click at [237, 276] on div "7.Awarenesses" at bounding box center [211, 279] width 86 height 19
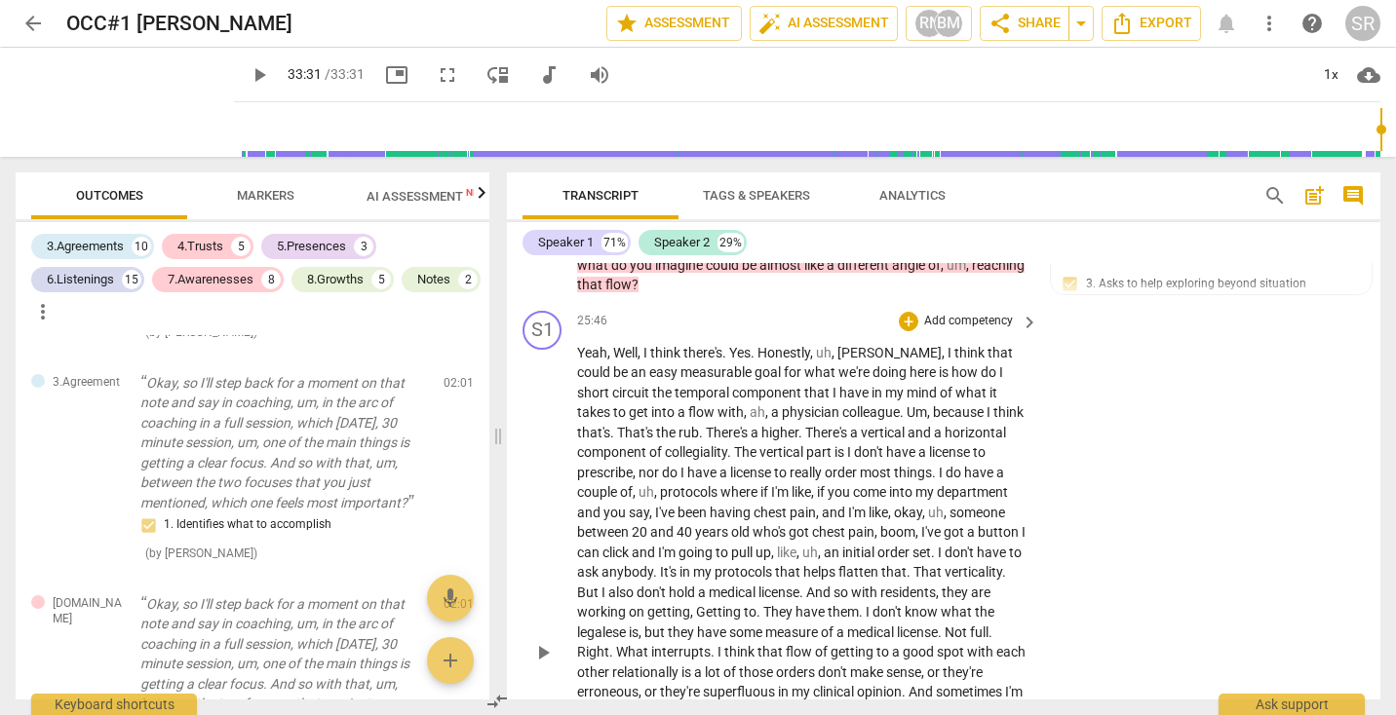
scroll to position [5518, 0]
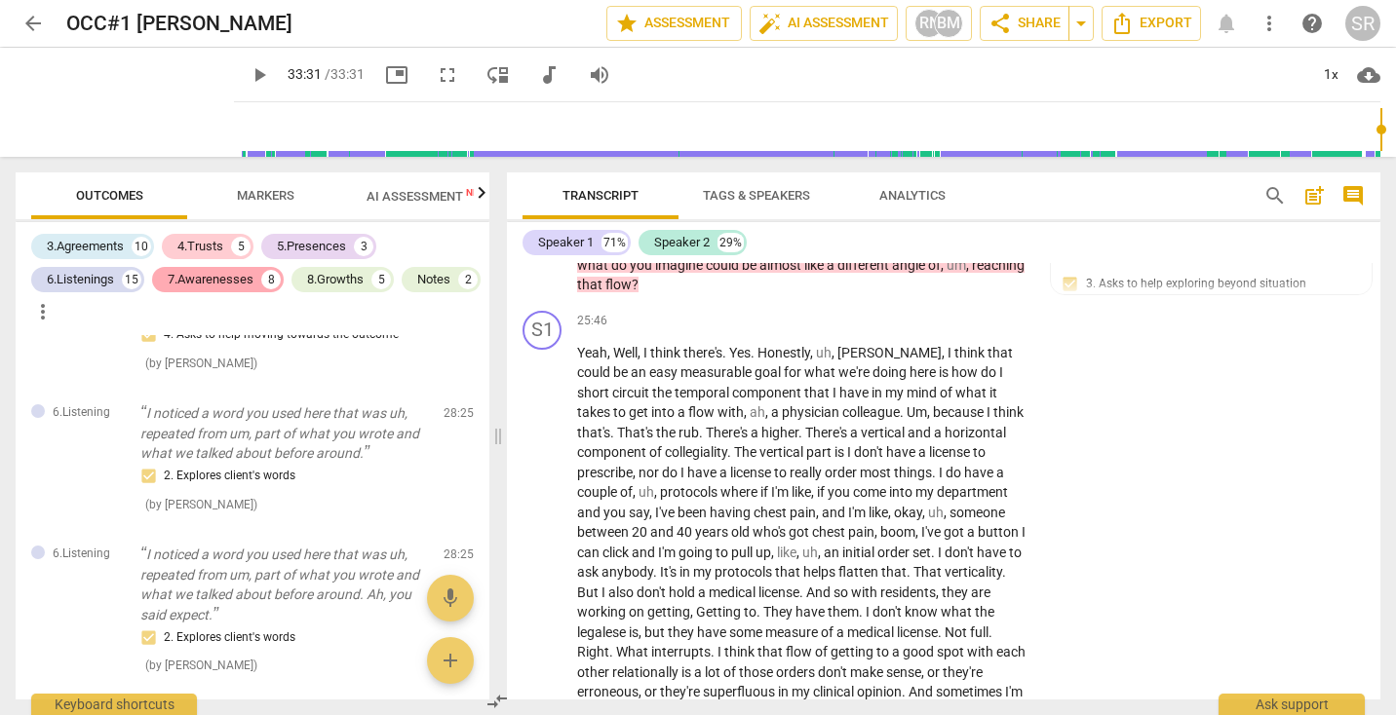
click at [248, 285] on div "7.Awarenesses" at bounding box center [211, 279] width 86 height 19
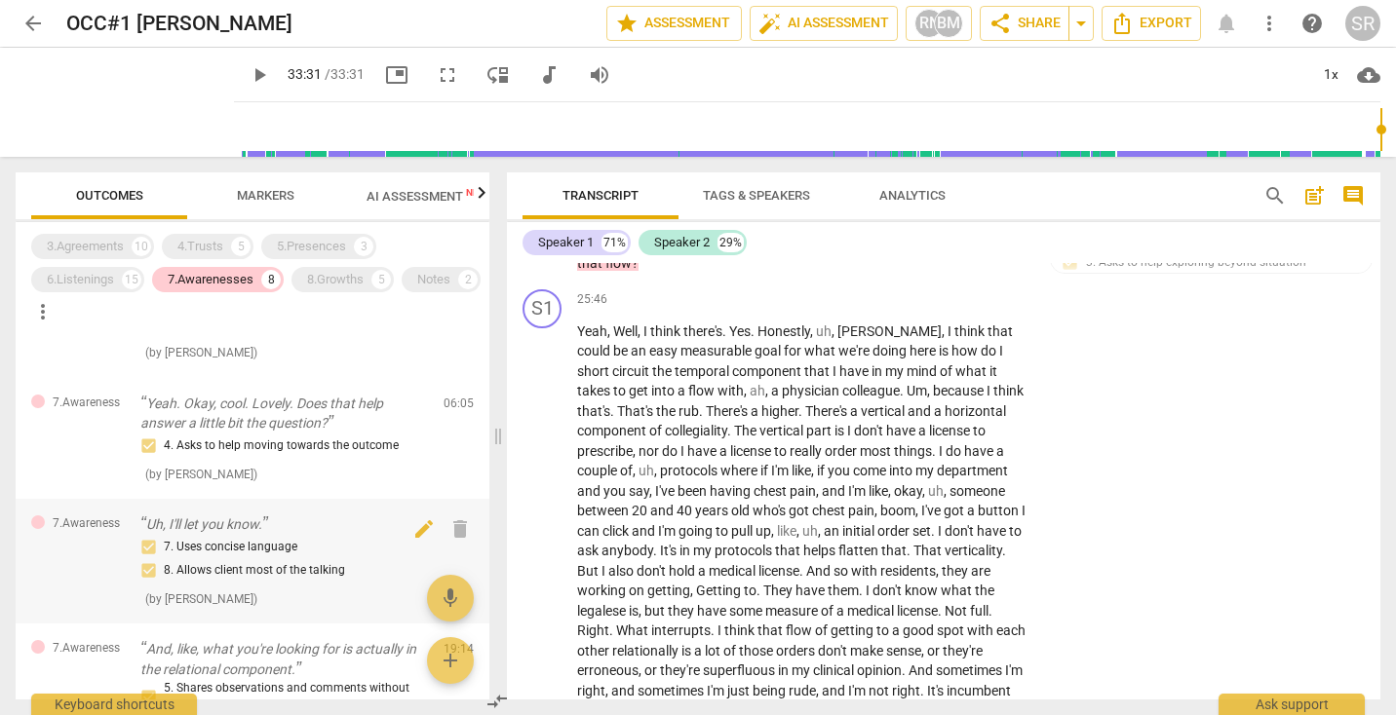
scroll to position [87, 0]
click at [322, 280] on div "8.Growths" at bounding box center [335, 279] width 57 height 19
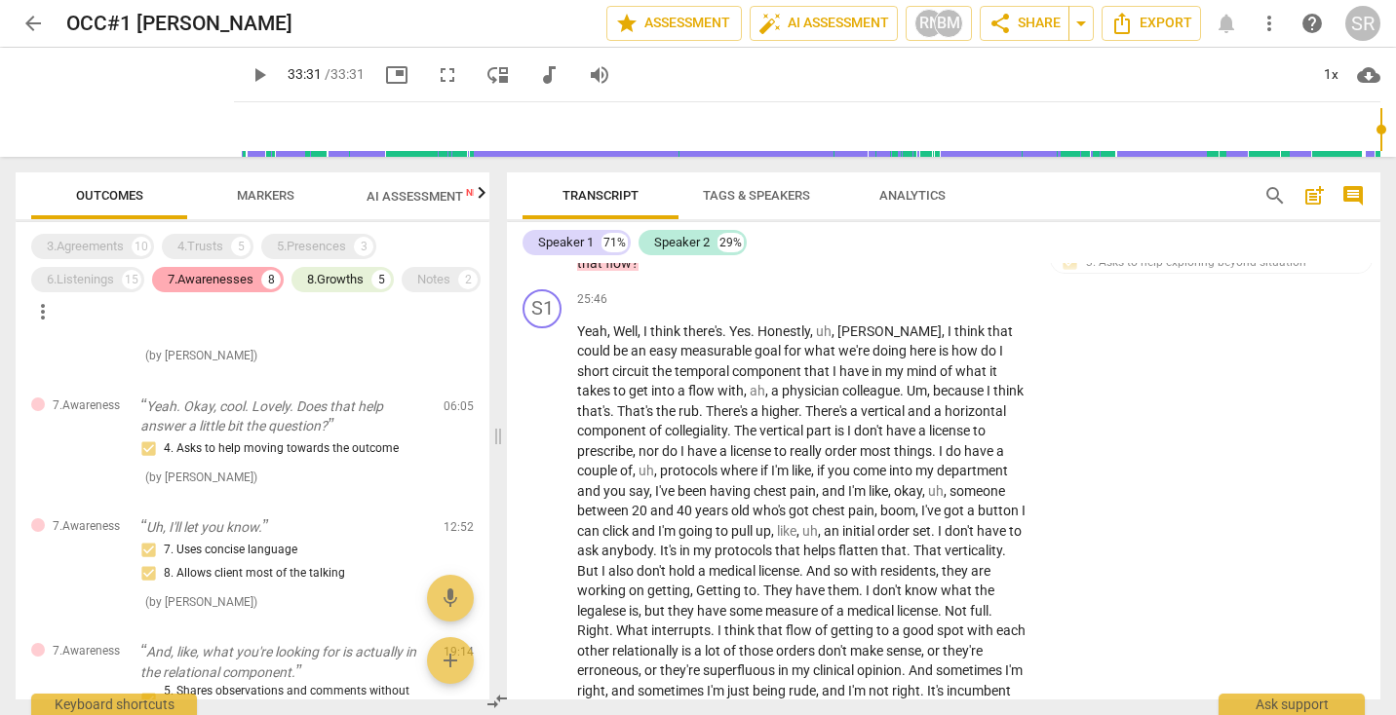
click at [218, 281] on div "7.Awarenesses" at bounding box center [211, 279] width 86 height 19
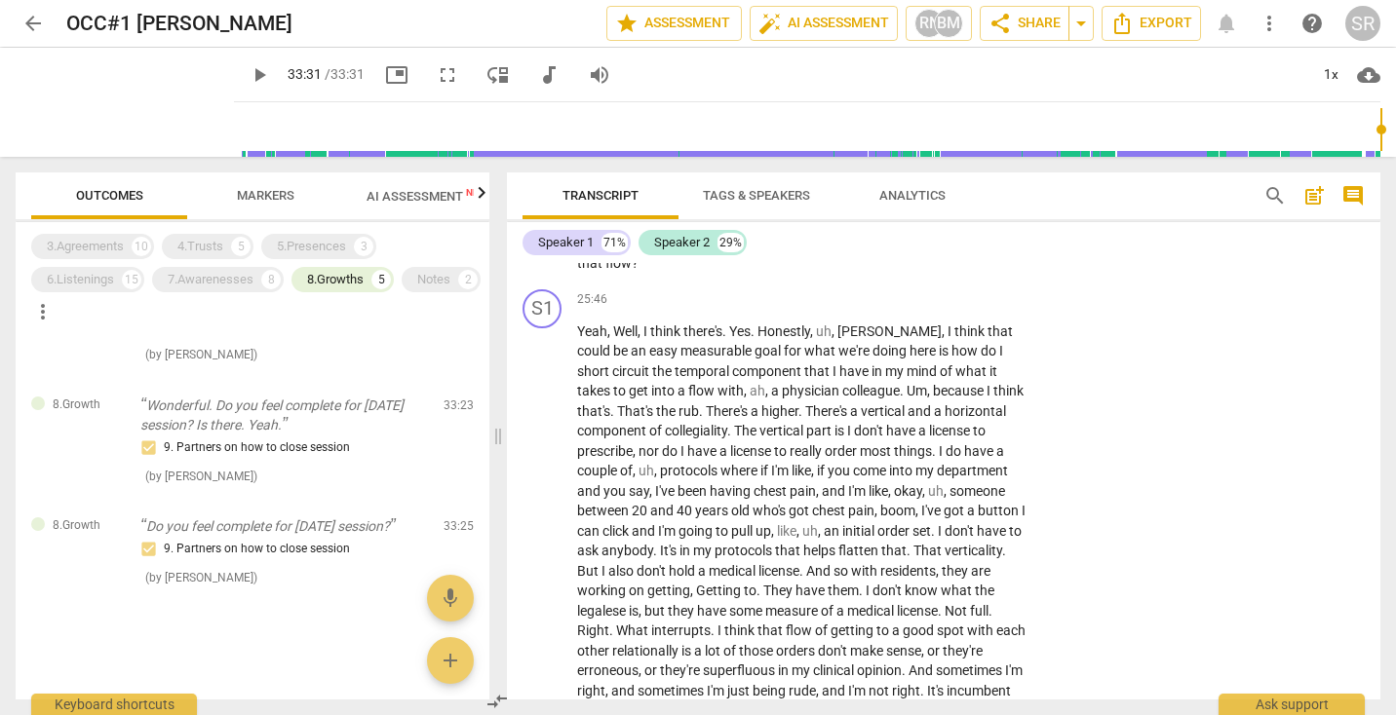
scroll to position [392, 0]
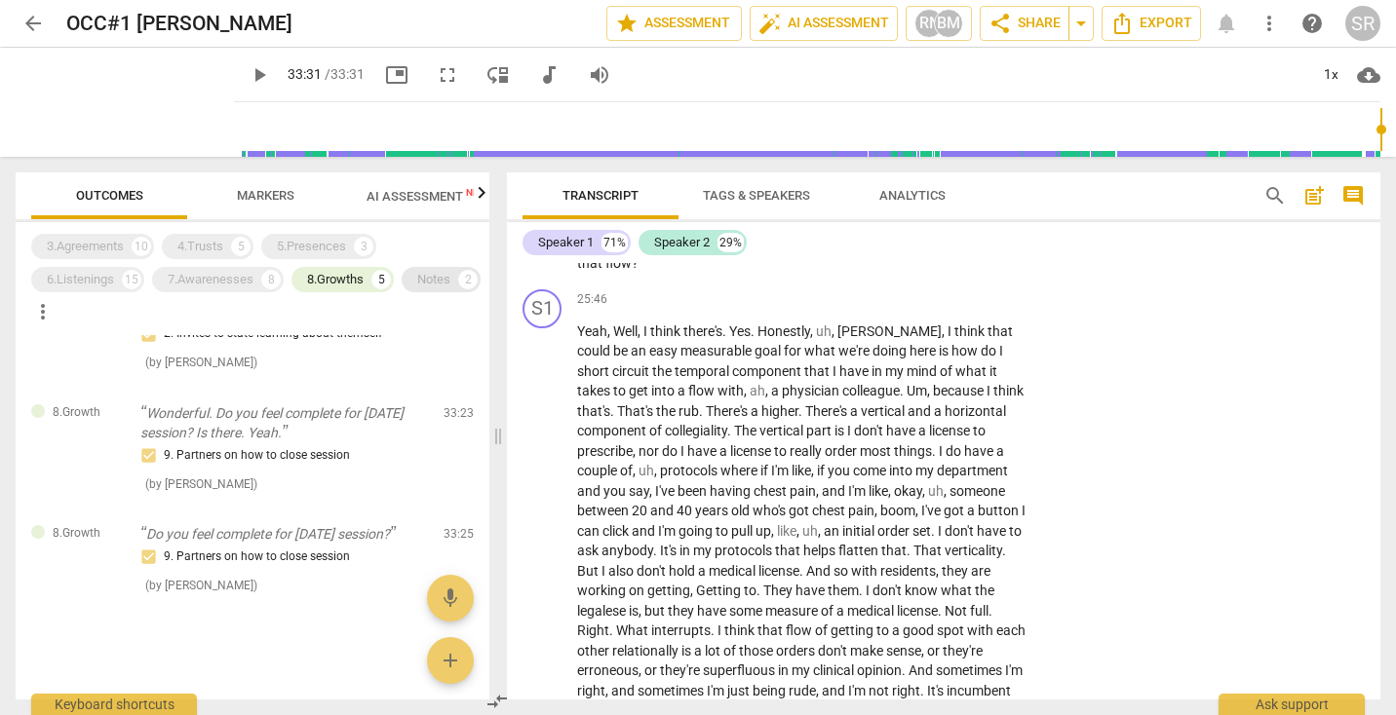
click at [458, 289] on div "2" at bounding box center [467, 279] width 19 height 19
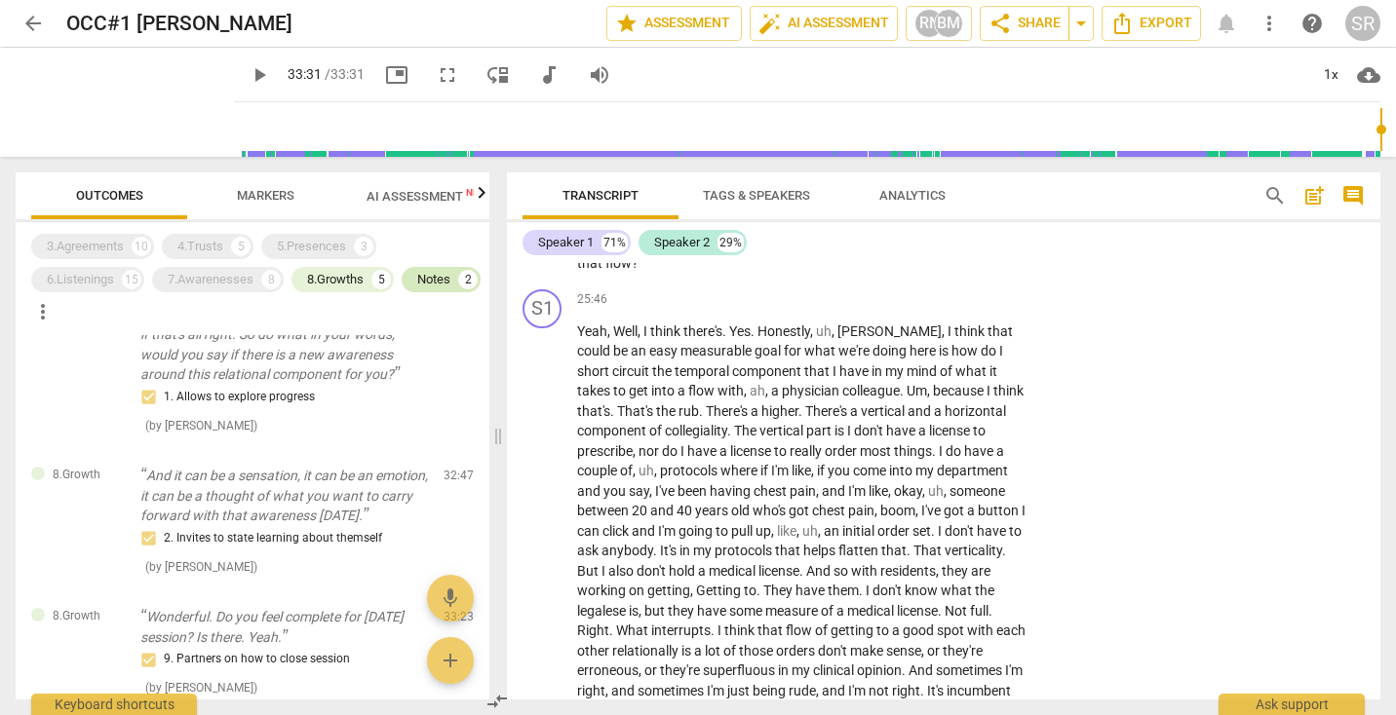
scroll to position [597, 0]
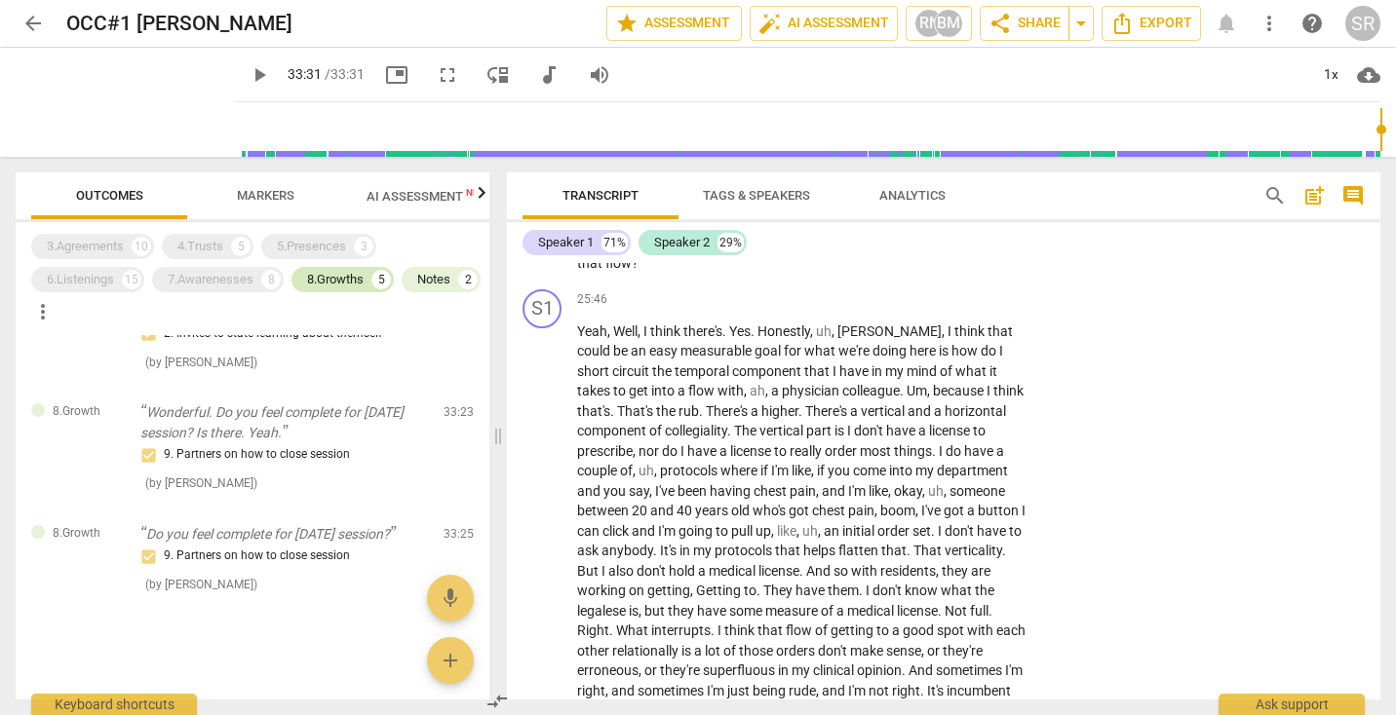
click at [329, 276] on div "8.Growths" at bounding box center [335, 279] width 57 height 19
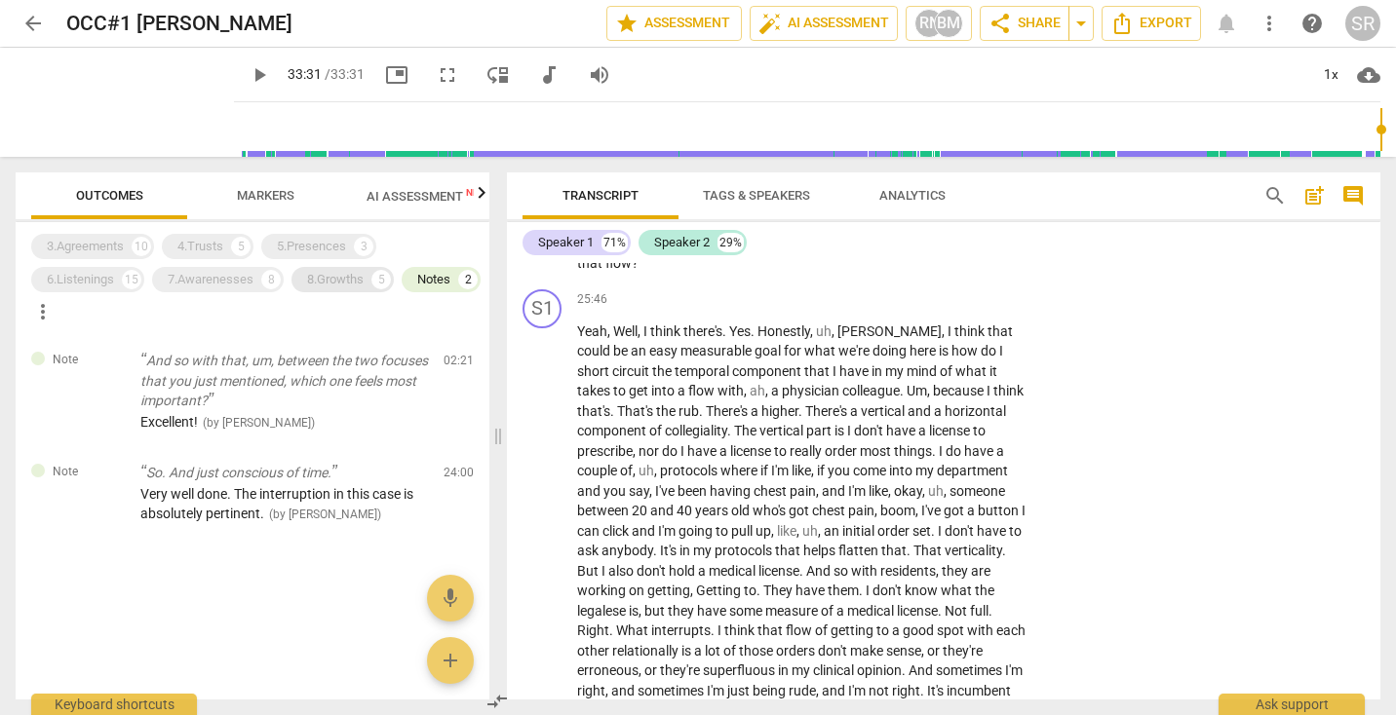
scroll to position [0, 0]
click at [402, 292] on div "Notes 2" at bounding box center [441, 279] width 79 height 25
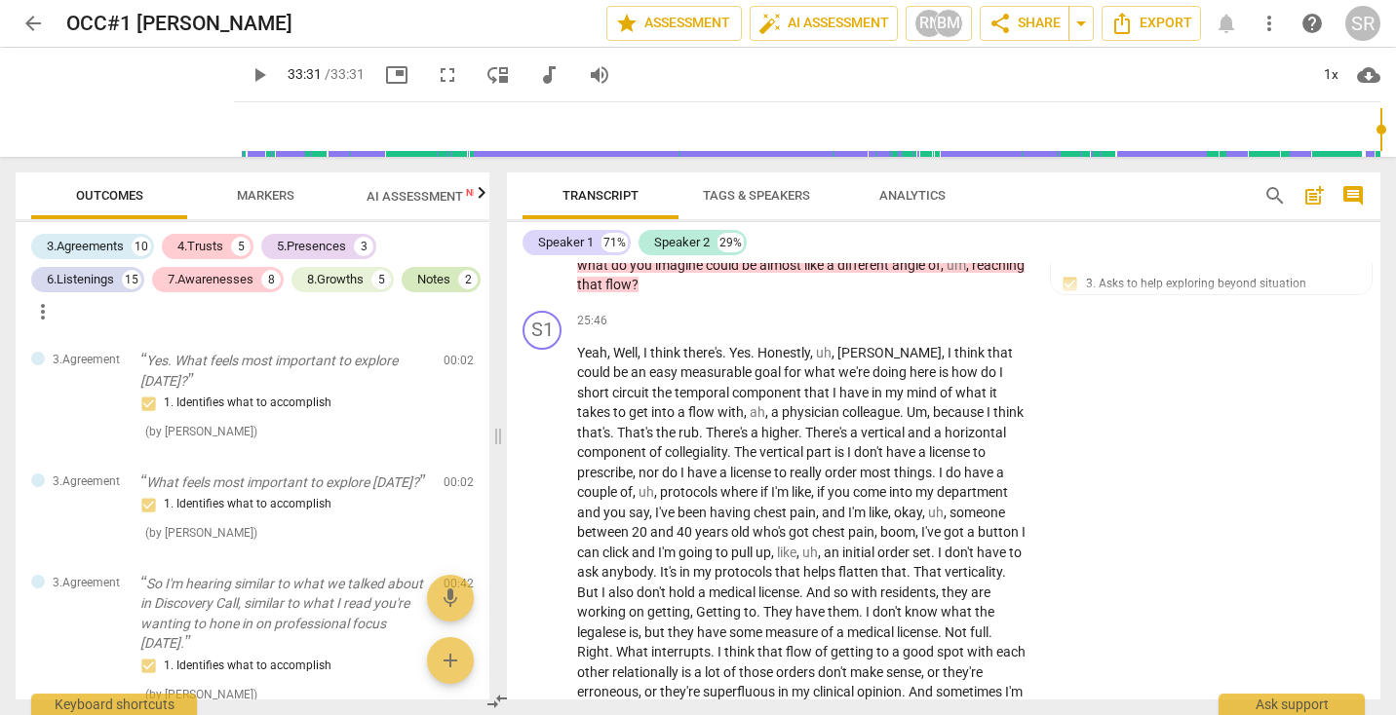
click at [402, 292] on div "Notes 2" at bounding box center [441, 279] width 79 height 25
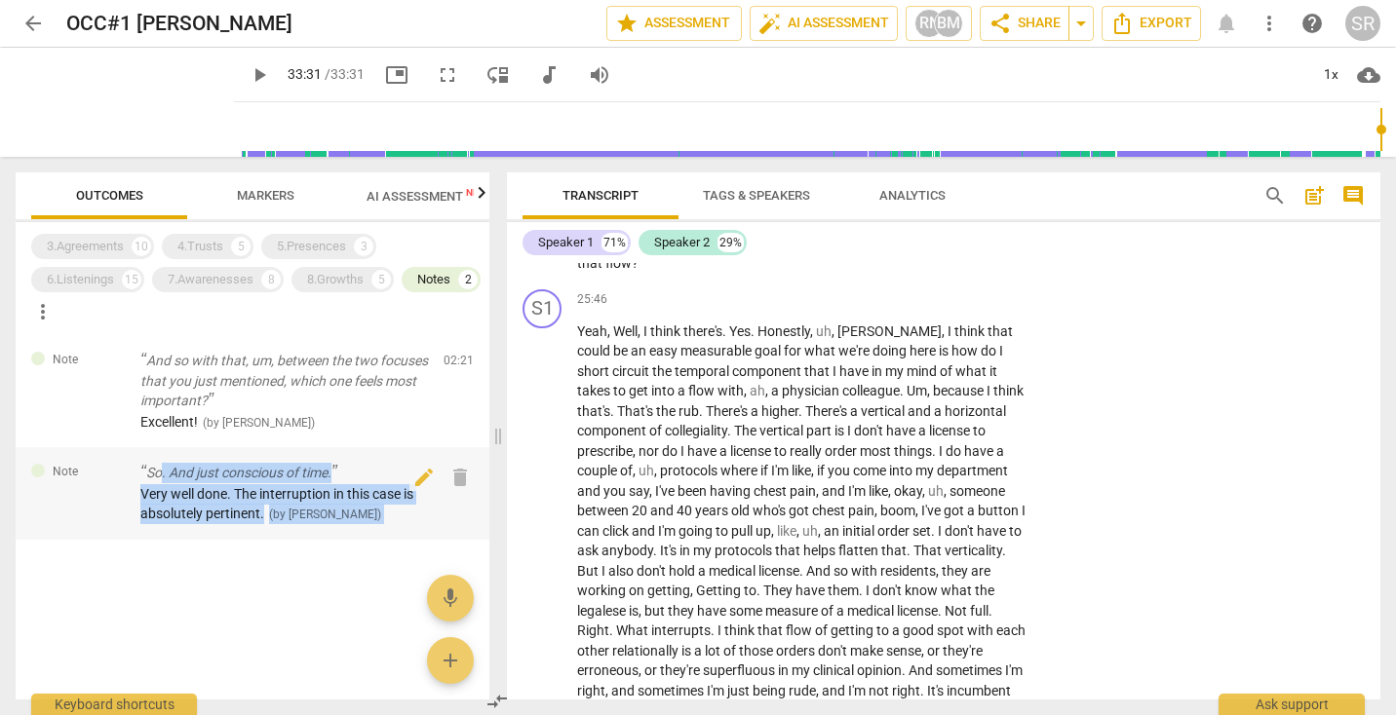
drag, startPoint x: 268, startPoint y: 545, endPoint x: 159, endPoint y: 478, distance: 128.2
click at [159, 478] on div "Note And so with that, um, between the two focuses that you just mentioned, whi…" at bounding box center [253, 517] width 474 height 365
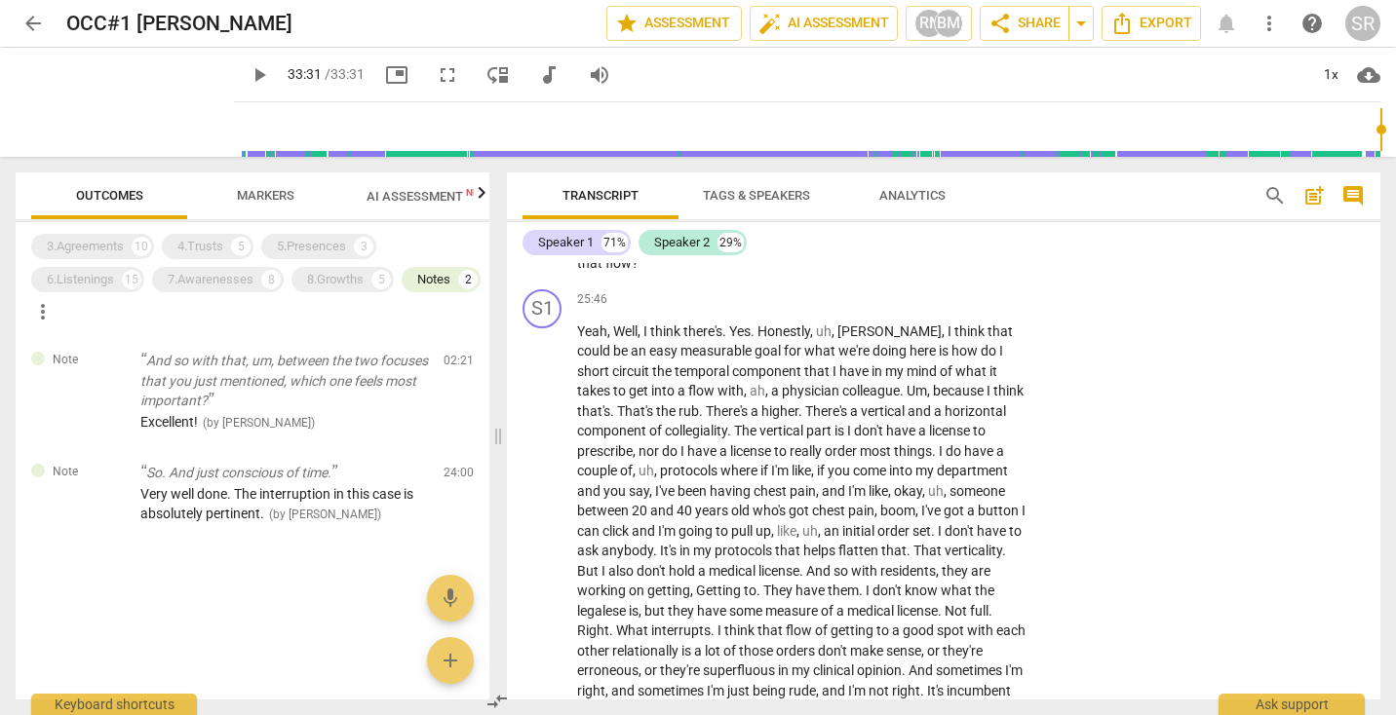
click at [223, 590] on div at bounding box center [253, 605] width 474 height 63
click at [343, 283] on div "8.Growths" at bounding box center [335, 279] width 57 height 19
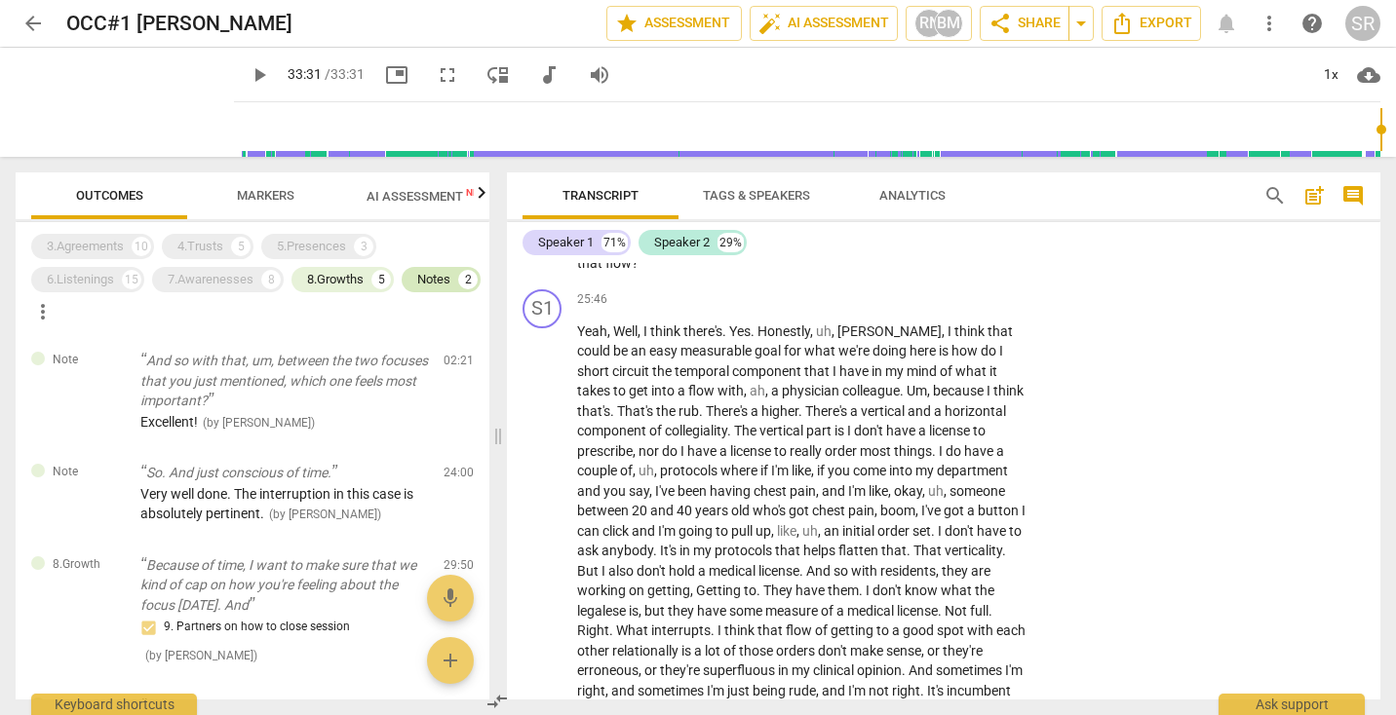
click at [402, 292] on div "Notes 2" at bounding box center [441, 279] width 79 height 25
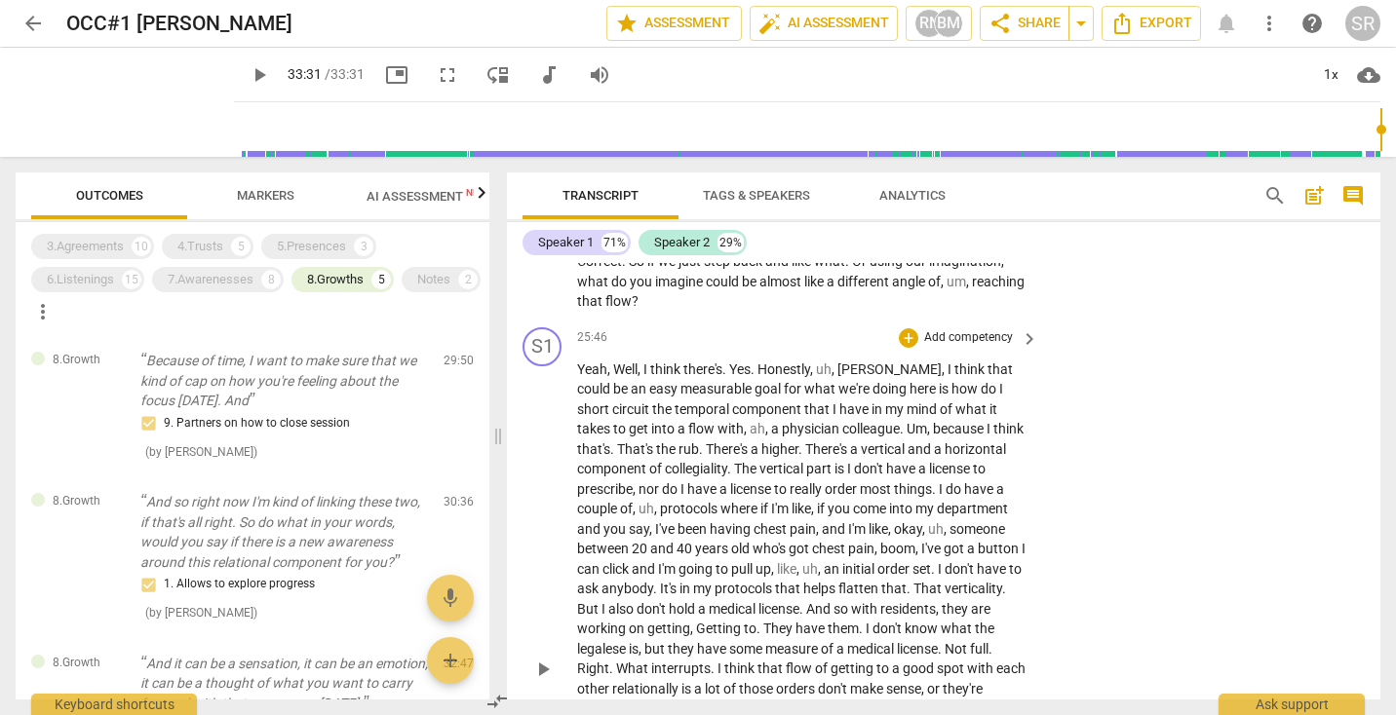
scroll to position [10503, 0]
click at [223, 381] on p "Because of time, I want to make sure that we kind of cap on how you're feeling …" at bounding box center [284, 381] width 288 height 60
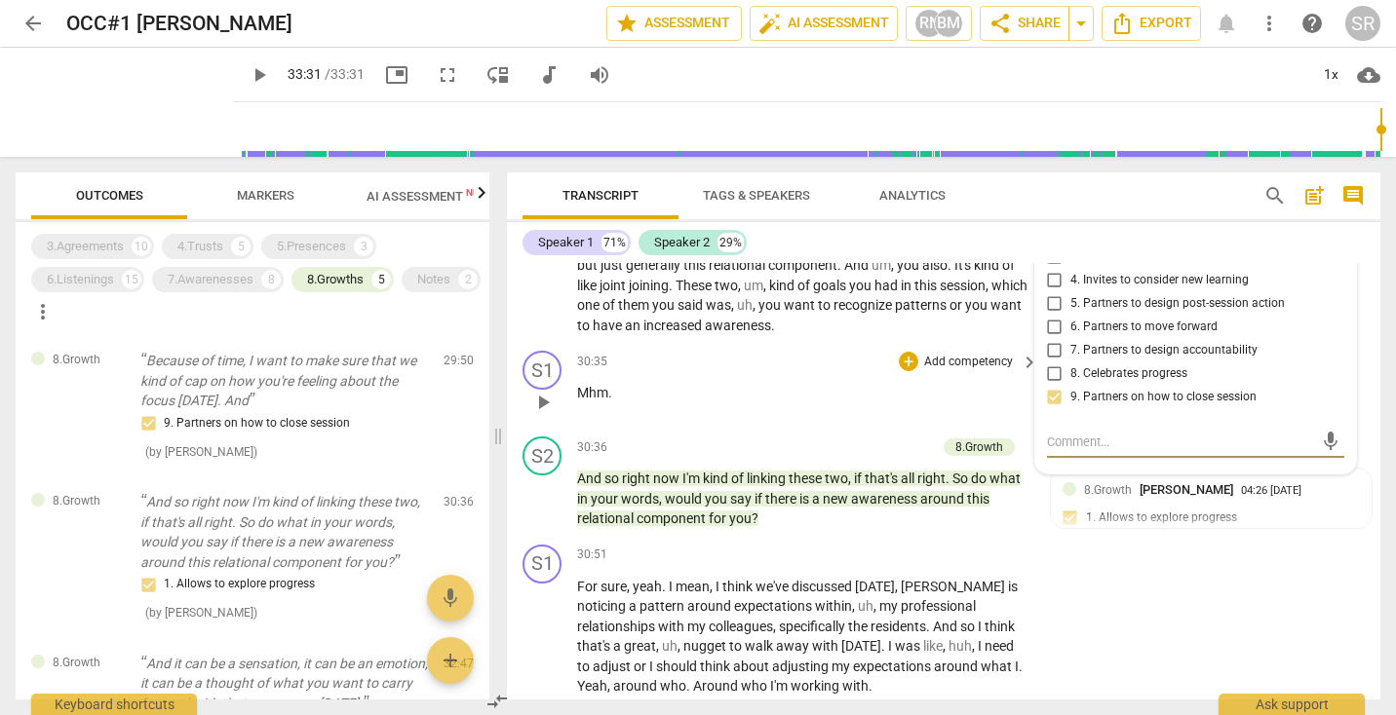
click at [760, 421] on div "30:35 + Add competency keyboard_arrow_right Mhm ." at bounding box center [808, 386] width 463 height 70
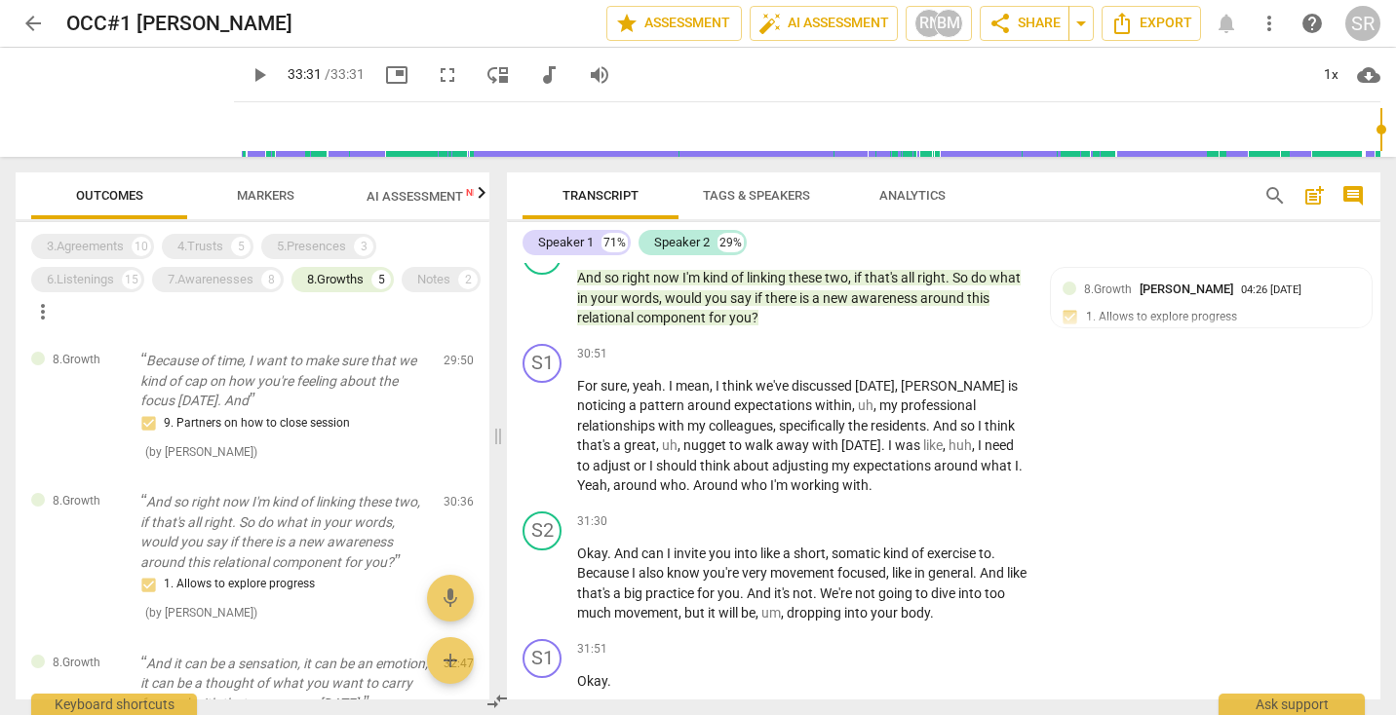
scroll to position [12070, 0]
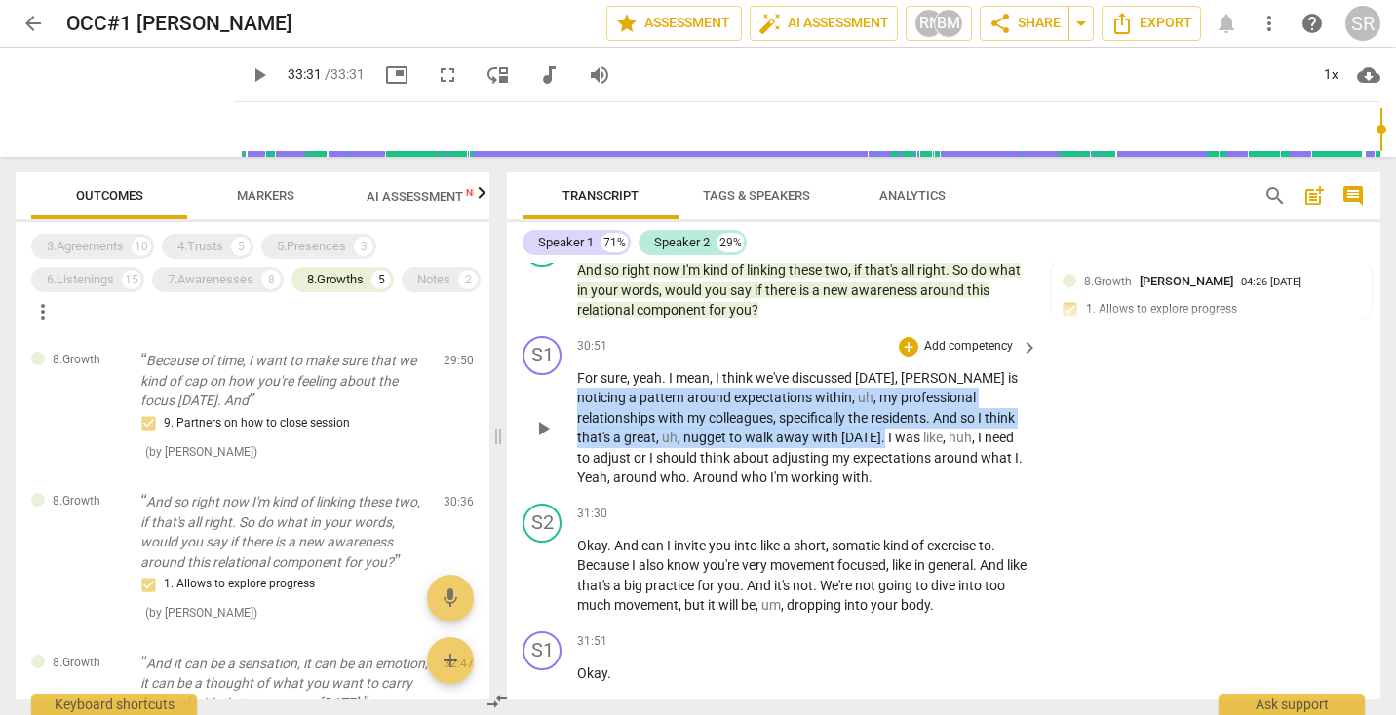
drag, startPoint x: 955, startPoint y: 418, endPoint x: 769, endPoint y: 470, distance: 193.2
click at [769, 470] on p "For sure , yeah . I mean , I think we've discussed [DATE] , [PERSON_NAME] is no…" at bounding box center [802, 428] width 451 height 120
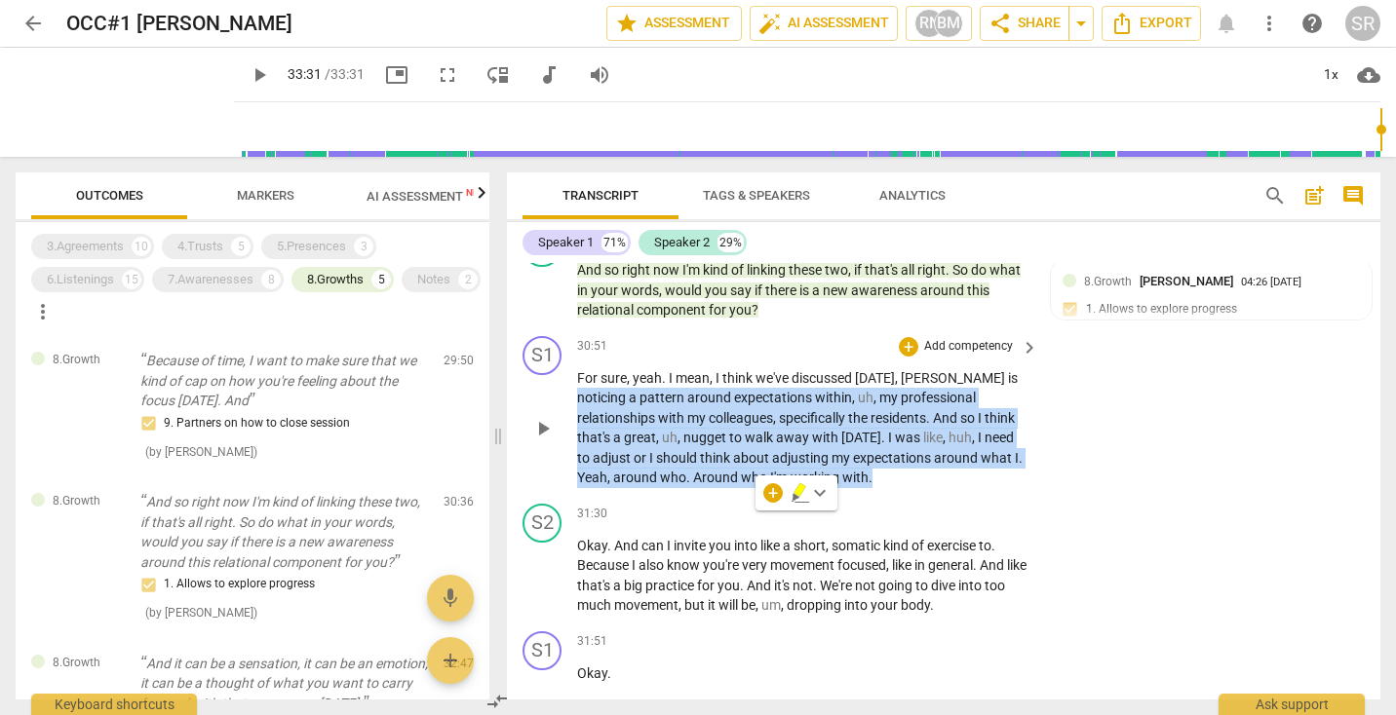
copy p "noticing a pattern around expectations within , uh , my professional relationsh…"
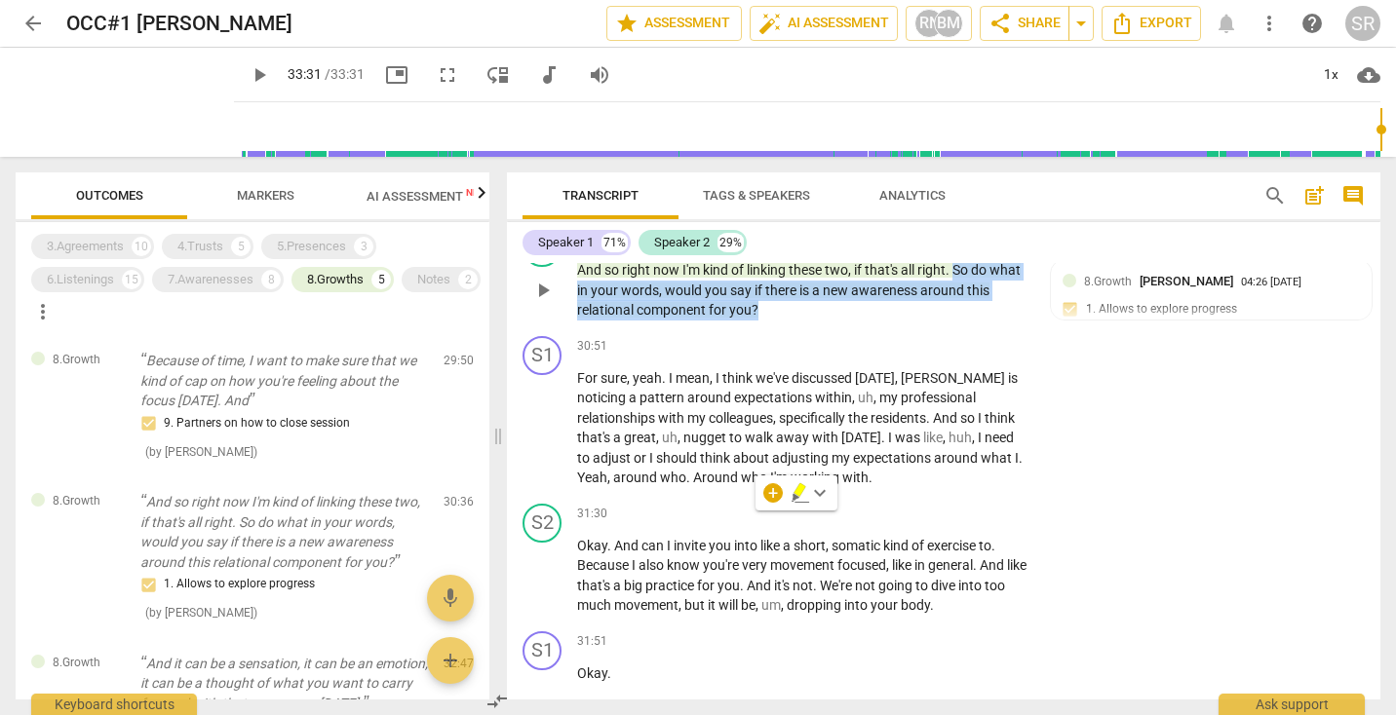
drag, startPoint x: 775, startPoint y: 349, endPoint x: 958, endPoint y: 302, distance: 189.1
click at [958, 302] on p "And so right now I'm kind of linking these two , if that's all right . So do wh…" at bounding box center [802, 290] width 451 height 60
click at [918, 321] on p "And so right now I'm kind of linking these two , if that's all right . So do wh…" at bounding box center [802, 290] width 451 height 60
drag, startPoint x: 889, startPoint y: 349, endPoint x: 996, endPoint y: 311, distance: 113.8
click at [996, 311] on p "And so right now I'm kind of linking these two , if that's all right . So do wh…" at bounding box center [802, 290] width 451 height 60
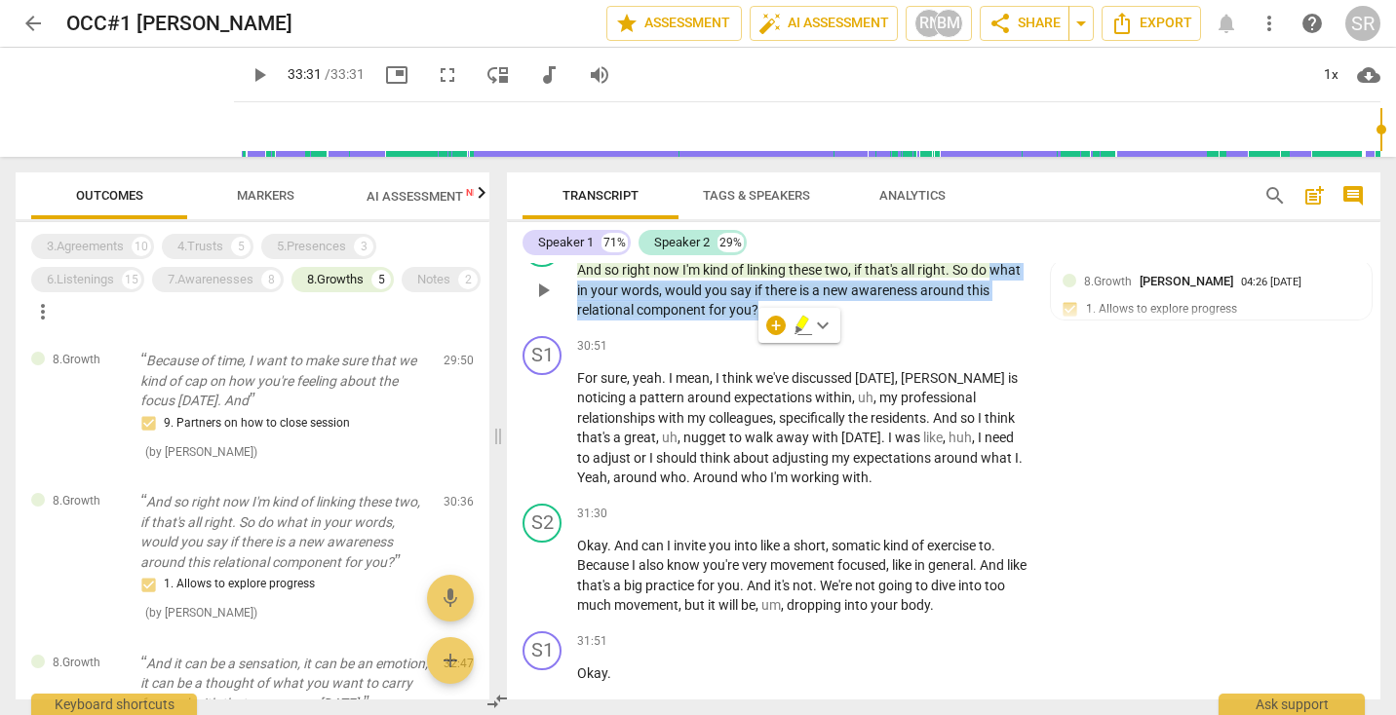
copy p "what in your words , would you say if there is a new awareness around this rela…"
click at [121, 250] on div "3.Agreements" at bounding box center [85, 246] width 77 height 19
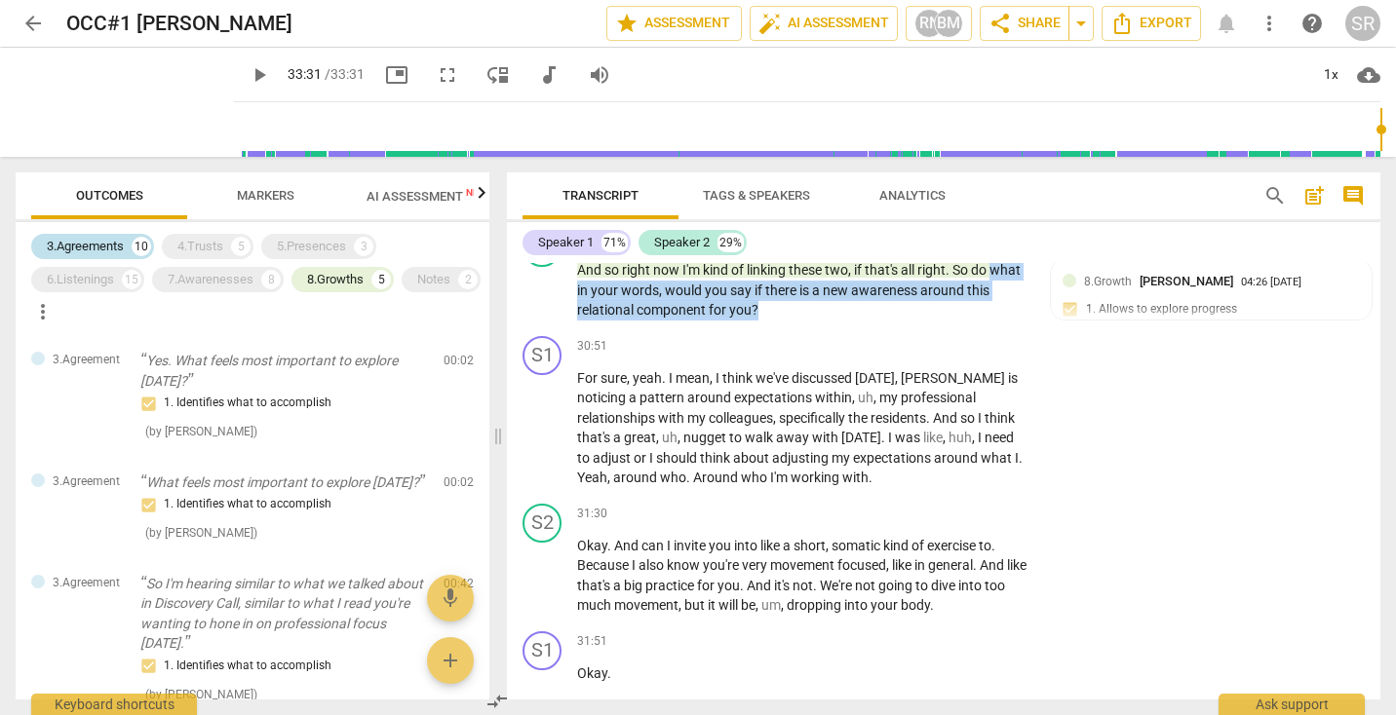
click at [121, 250] on div "3.Agreements" at bounding box center [85, 246] width 77 height 19
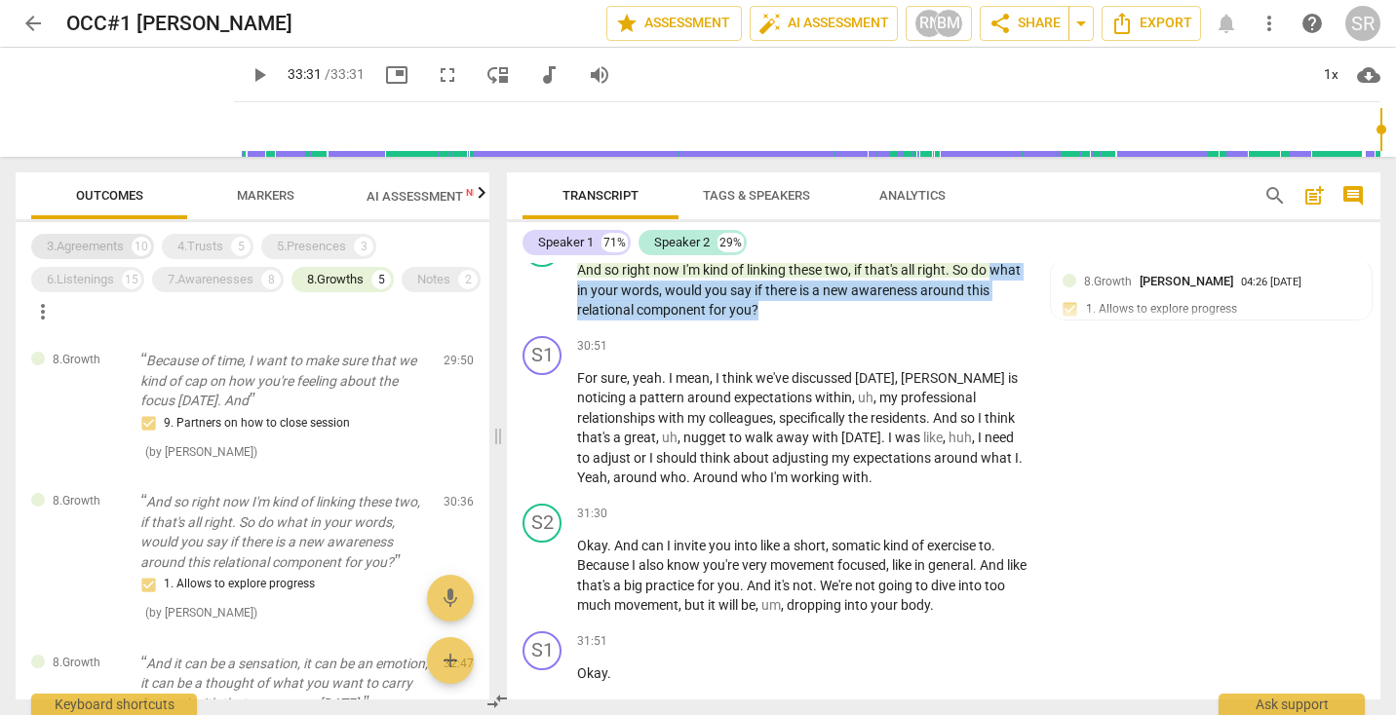
click at [121, 250] on div "3.Agreements" at bounding box center [85, 246] width 77 height 19
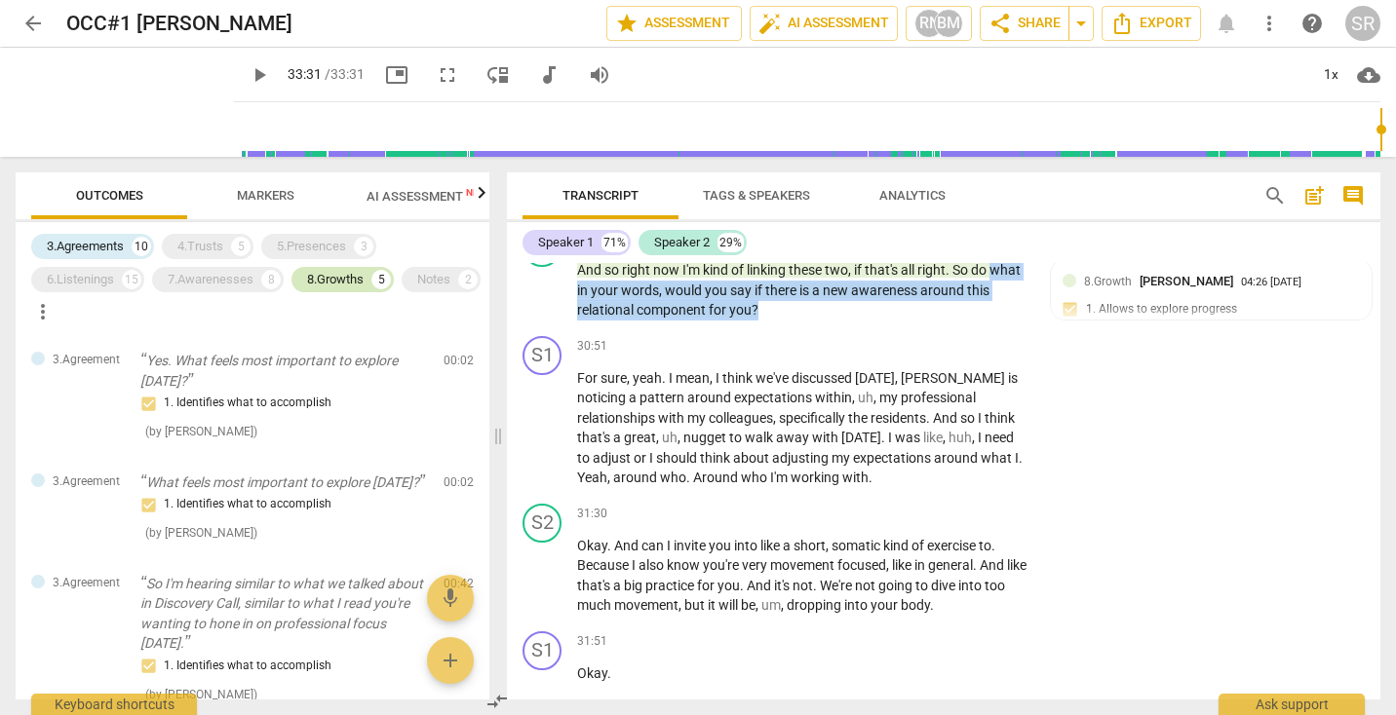
click at [324, 283] on div "8.Growths" at bounding box center [335, 279] width 57 height 19
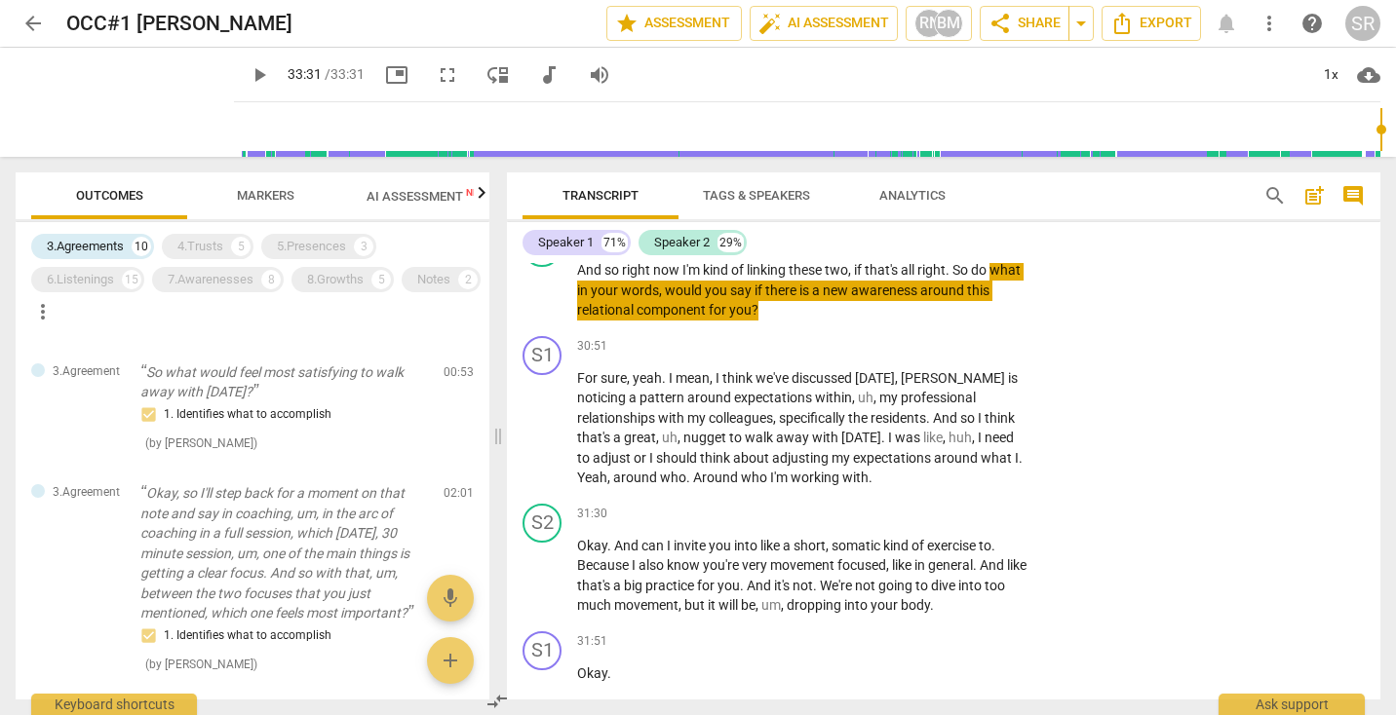
scroll to position [1168, 0]
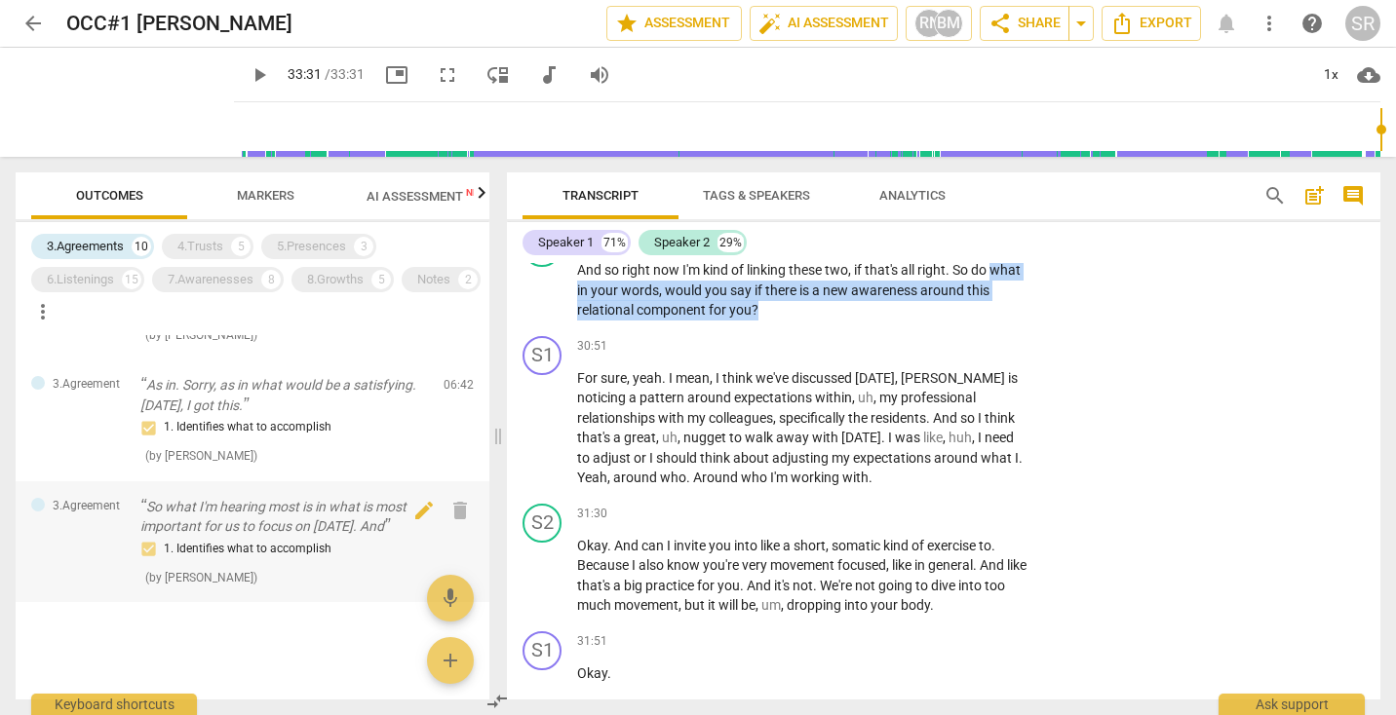
click at [271, 527] on p "So what I'm hearing most is in what is most important for us to focus on [DATE]…" at bounding box center [284, 517] width 288 height 40
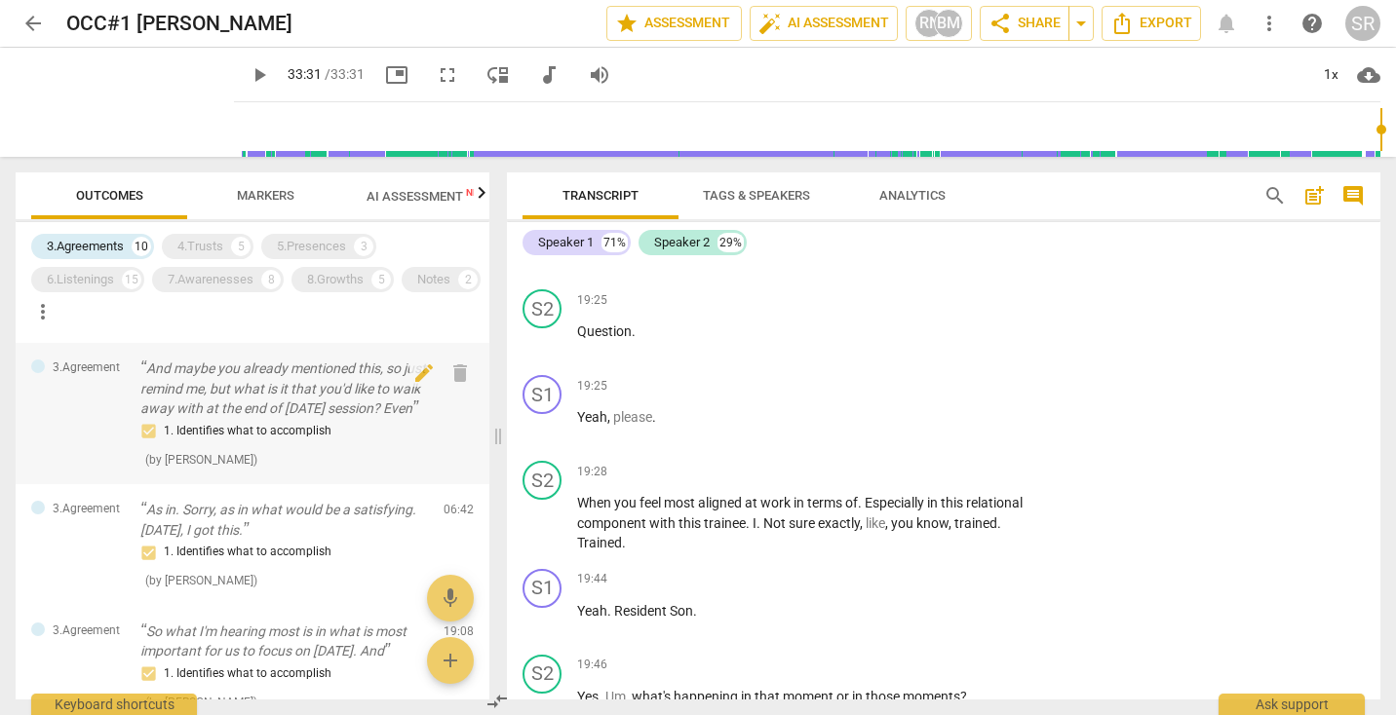
scroll to position [1024, 0]
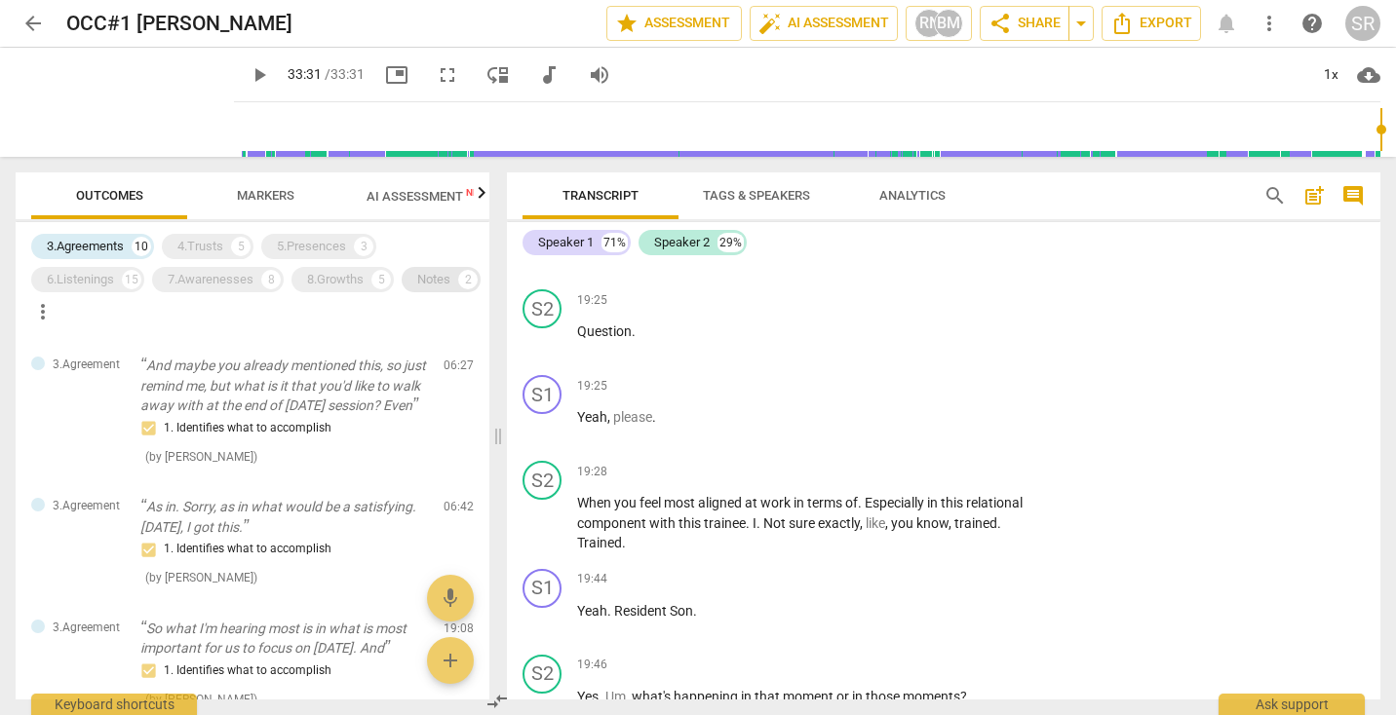
click at [458, 289] on div "2" at bounding box center [467, 279] width 19 height 19
click at [402, 292] on div "Notes 2" at bounding box center [441, 279] width 79 height 25
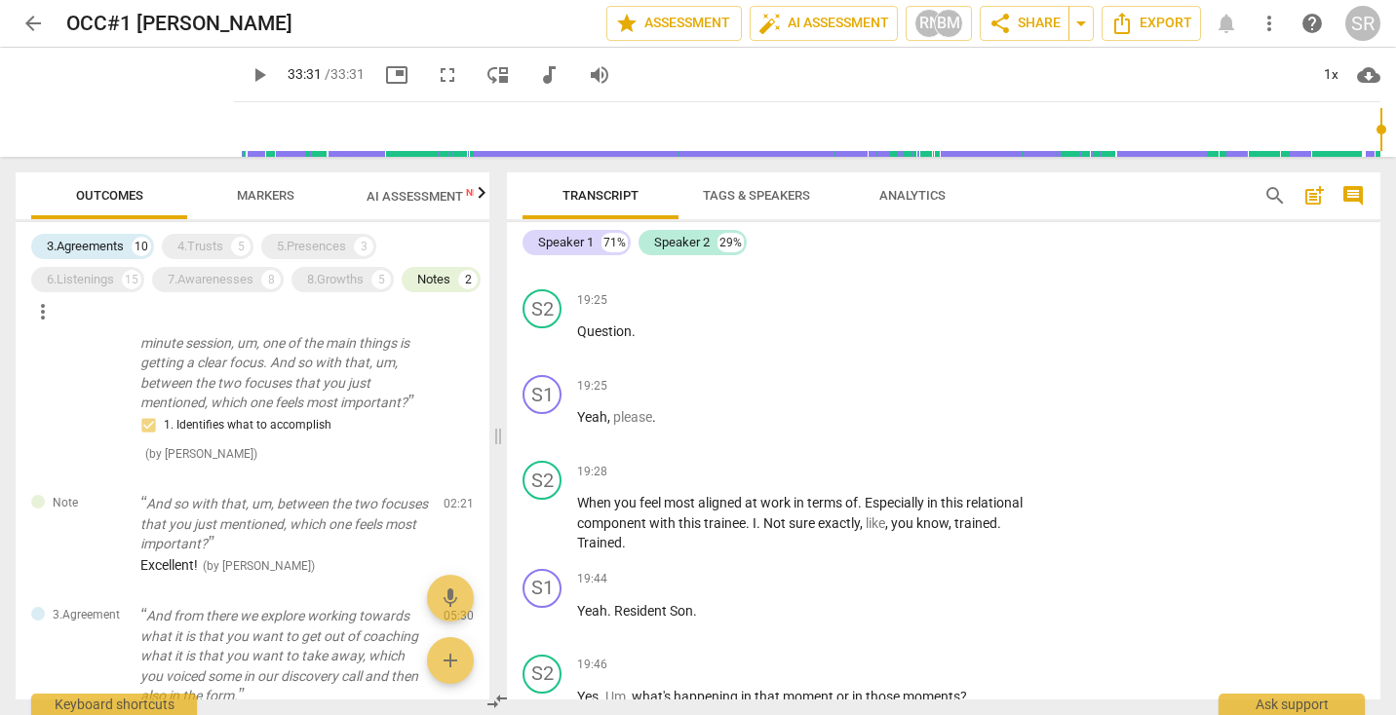
scroll to position [707, 0]
click at [141, 245] on div "10" at bounding box center [141, 246] width 19 height 19
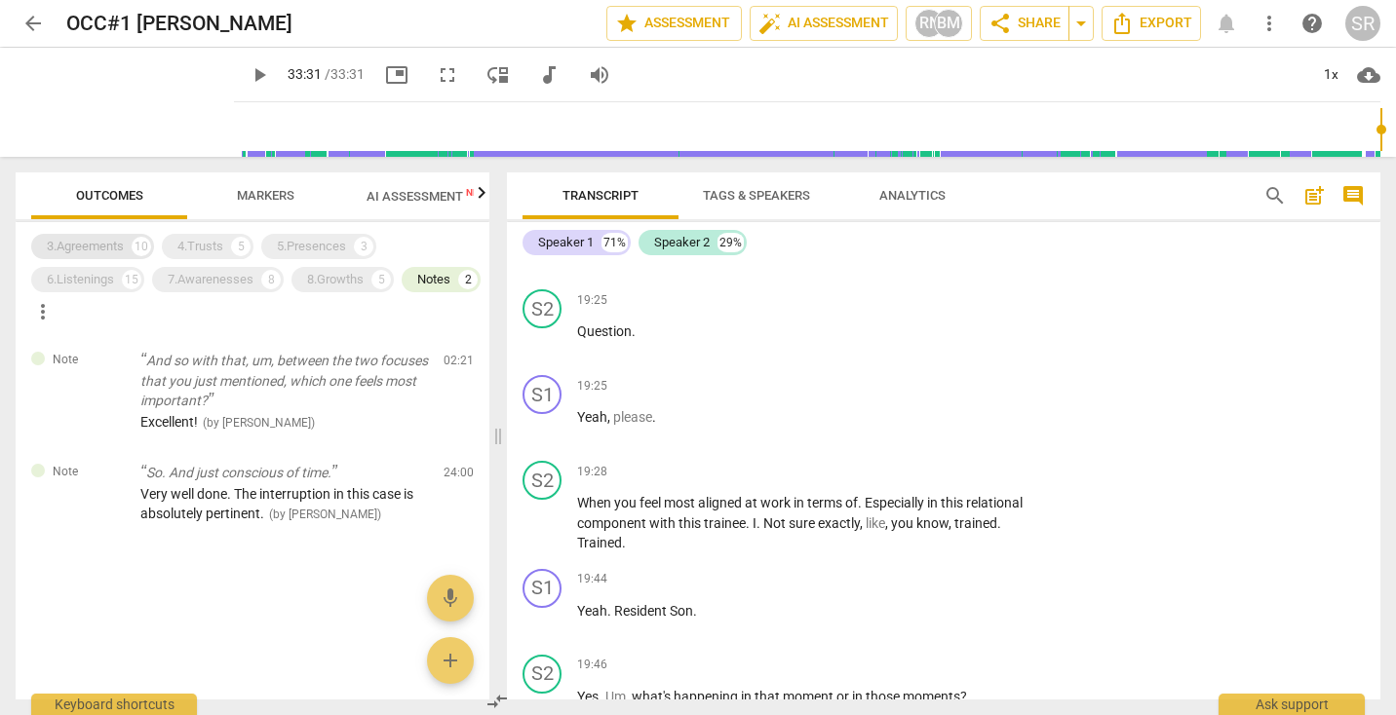
scroll to position [0, 0]
click at [402, 292] on div "Notes 2" at bounding box center [441, 279] width 79 height 25
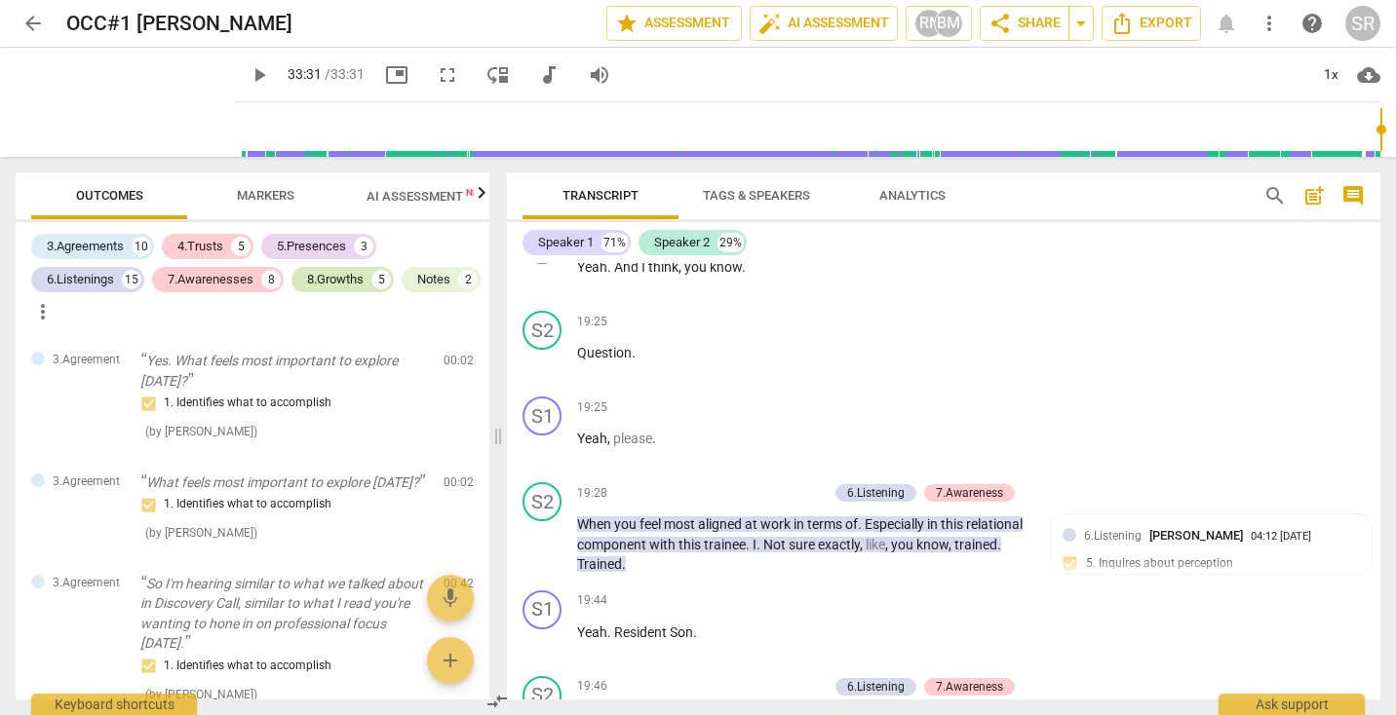
click at [314, 279] on div "8.Growths" at bounding box center [335, 279] width 57 height 19
click at [316, 287] on div "8.Growths" at bounding box center [335, 279] width 57 height 19
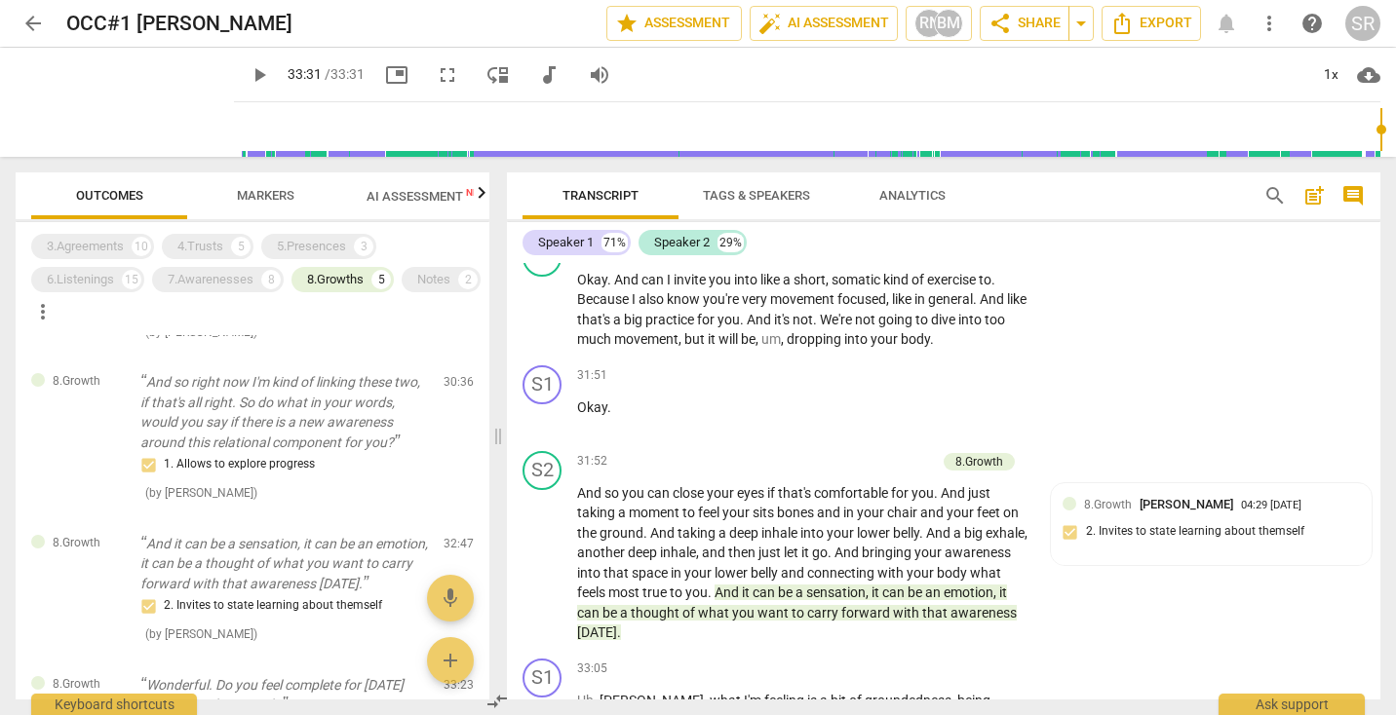
scroll to position [12298, 0]
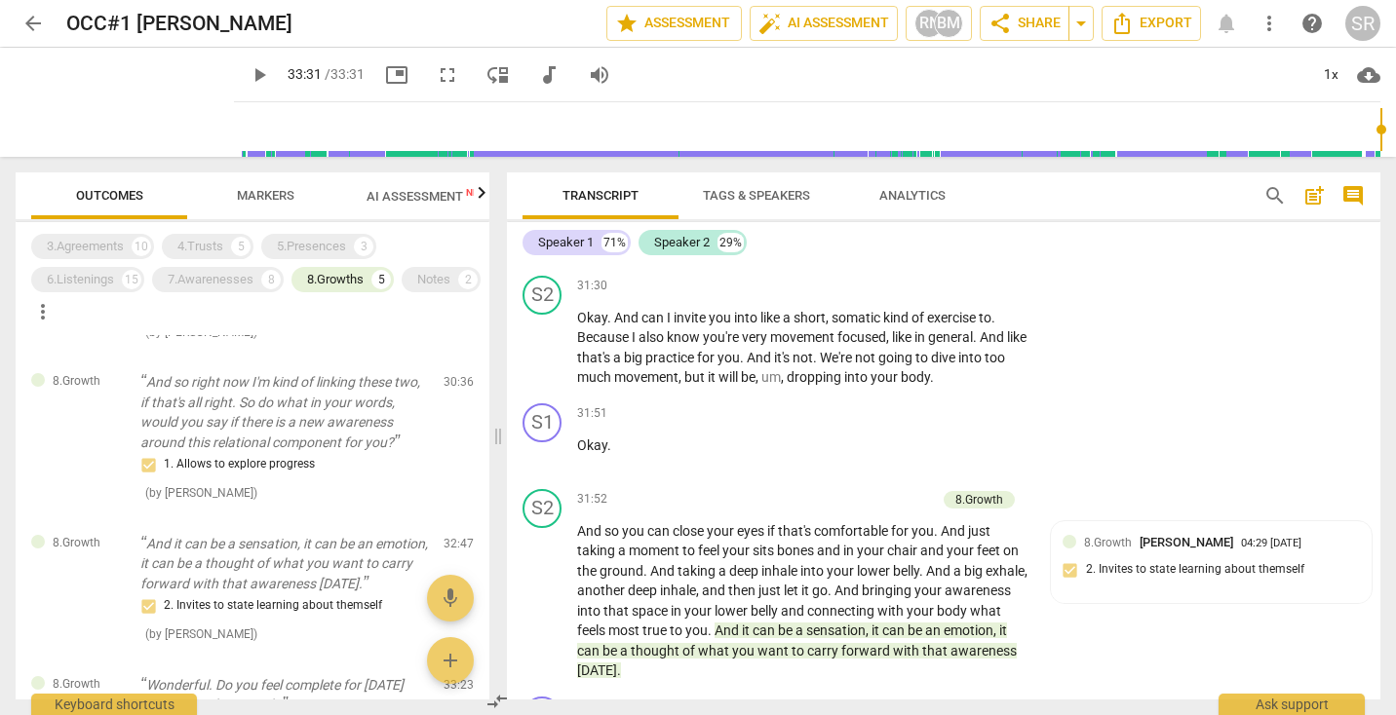
type input "2011"
